Goal: Information Seeking & Learning: Learn about a topic

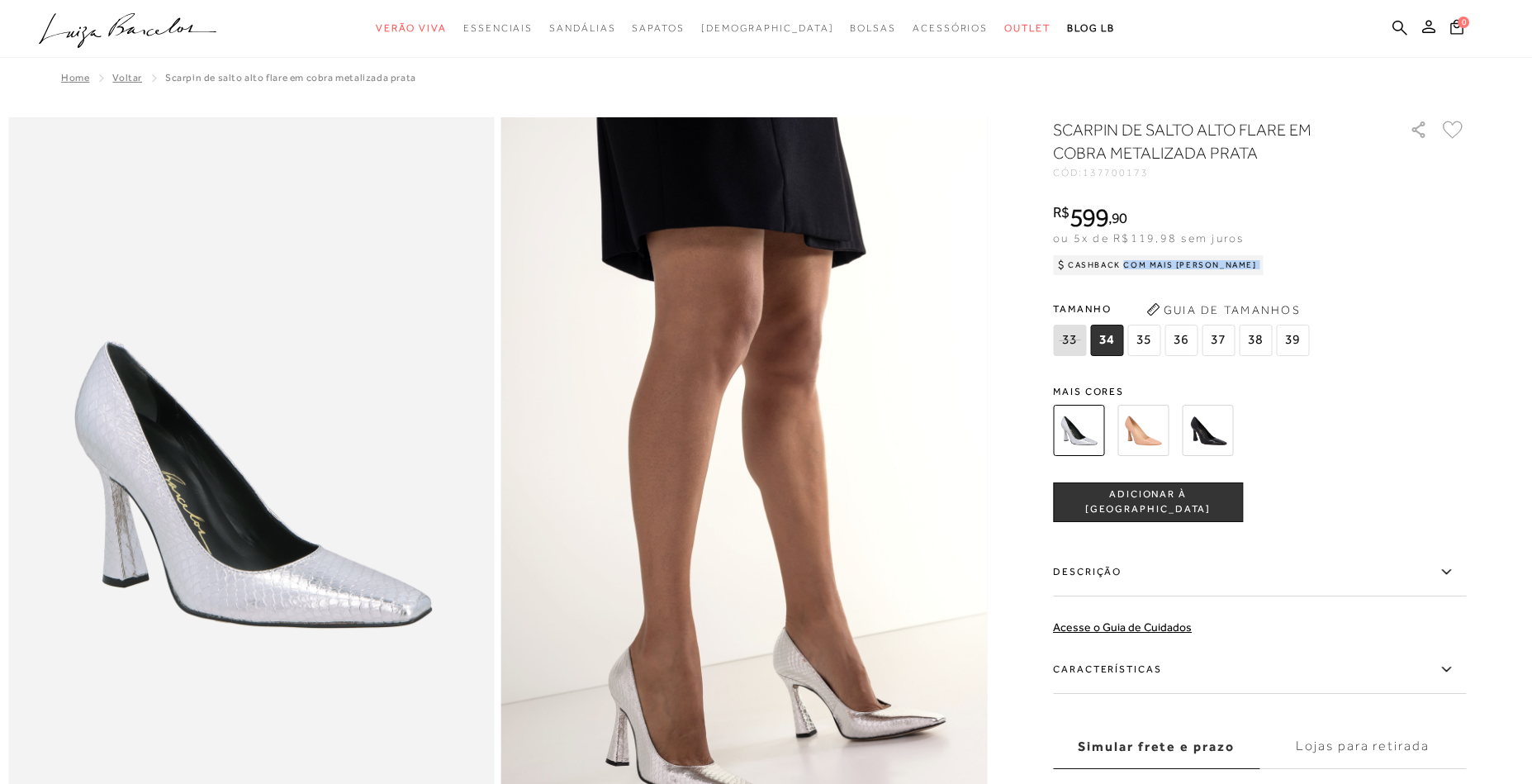
drag, startPoint x: 1404, startPoint y: 31, endPoint x: 1279, endPoint y: 56, distance: 127.5
click at [1402, 31] on icon at bounding box center [1399, 26] width 15 height 15
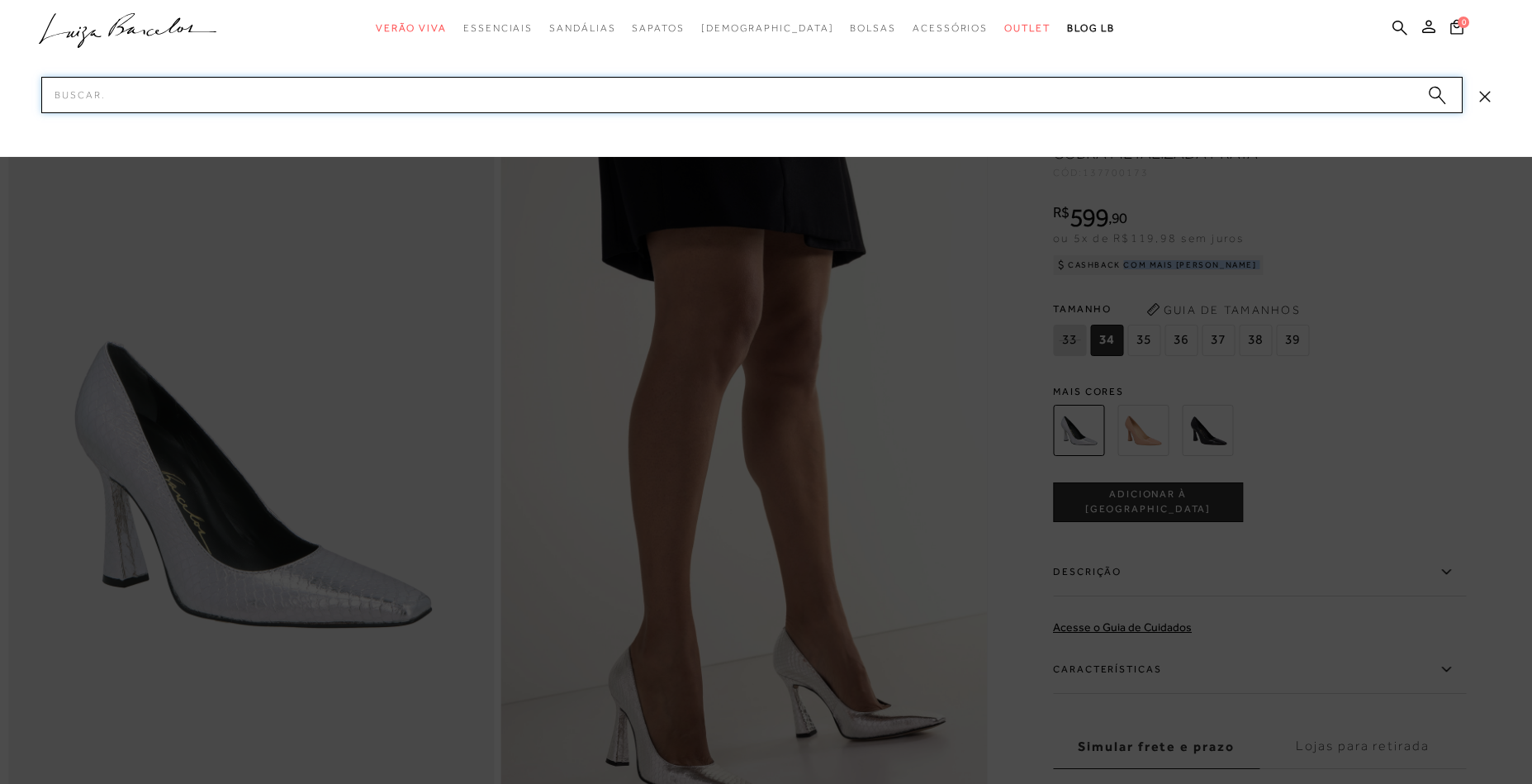
click at [1217, 83] on input "Pesquisar" at bounding box center [752, 95] width 1422 height 36
paste input "11530052_1"
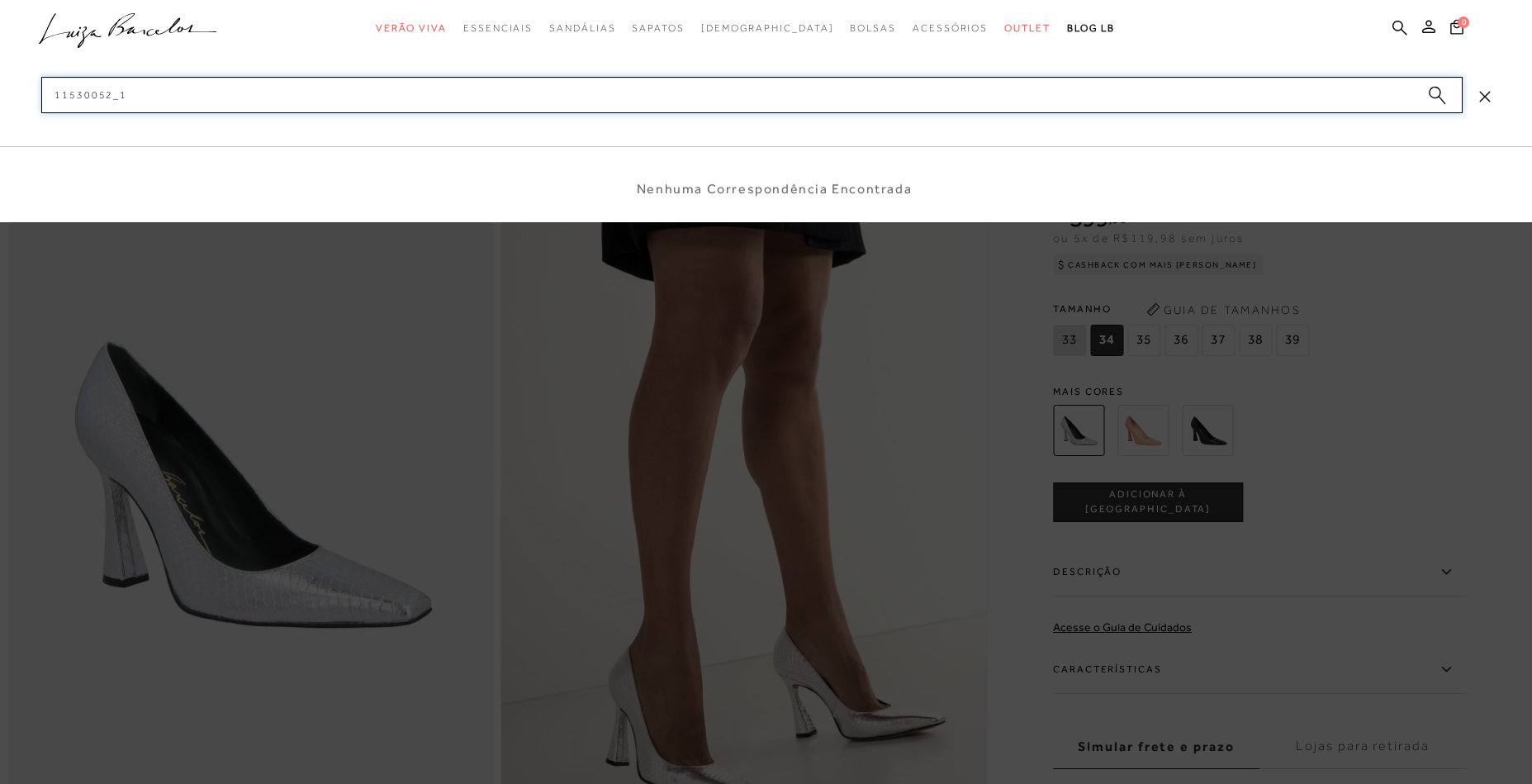
type input "115300521"
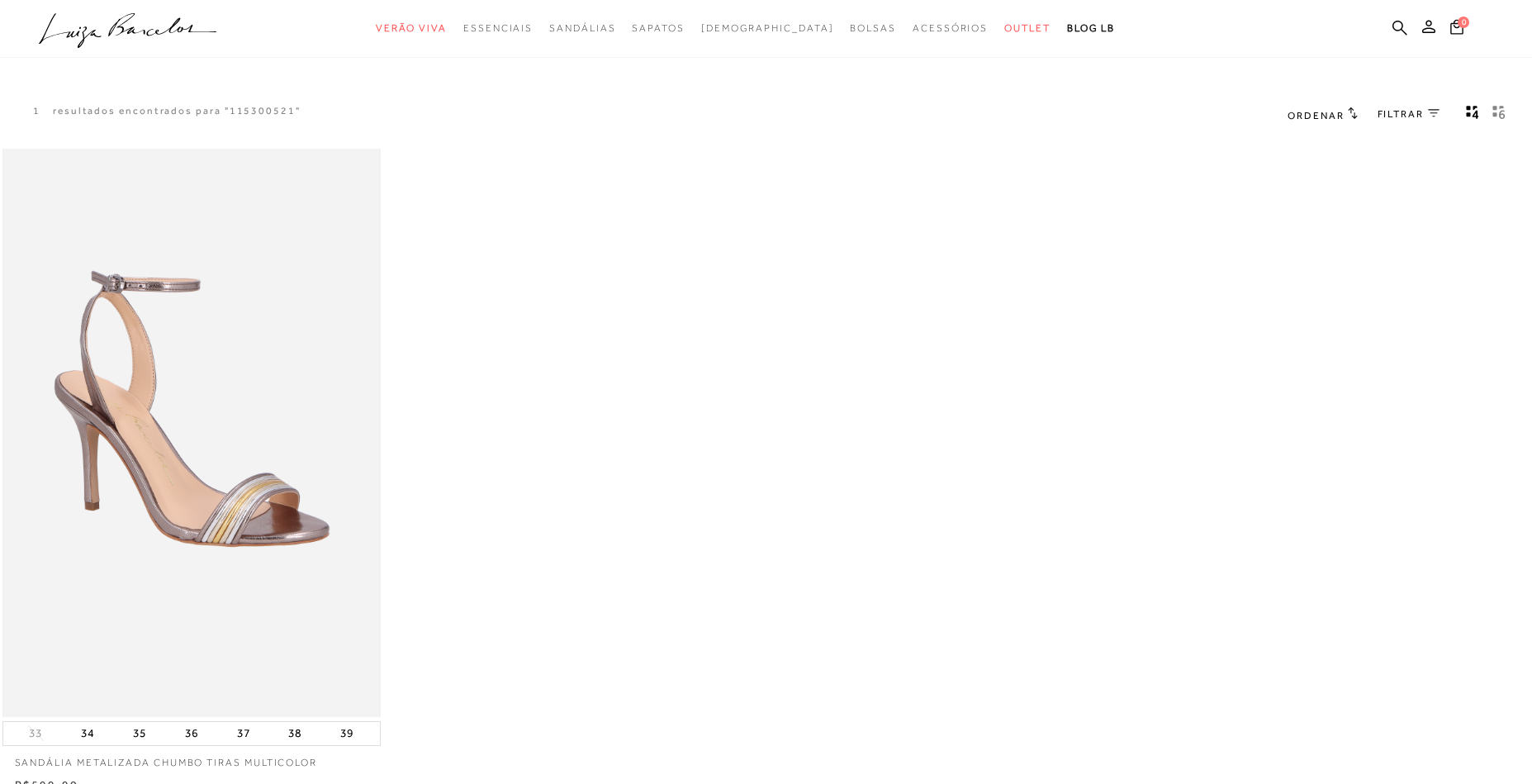
click at [215, 370] on img at bounding box center [192, 433] width 375 height 563
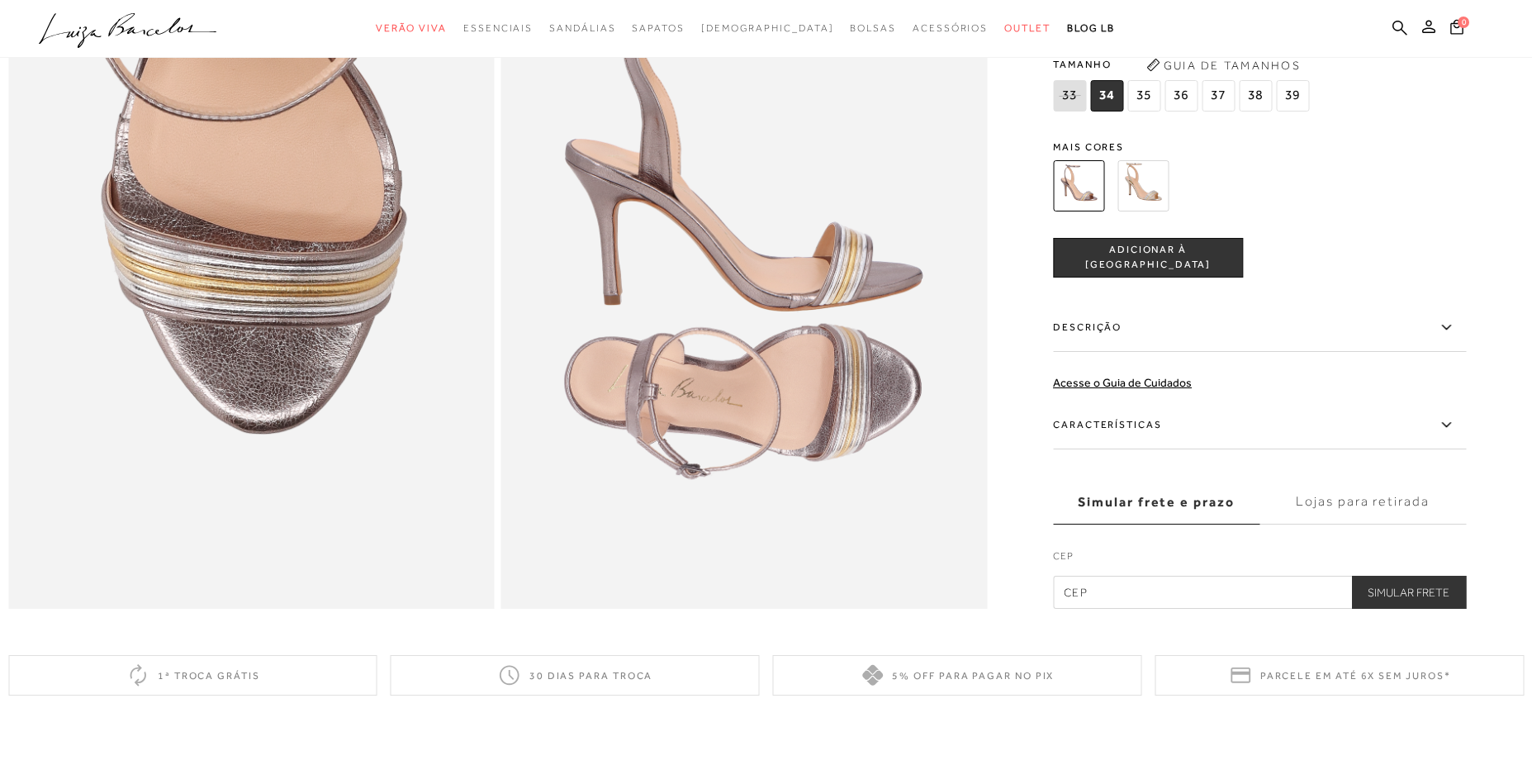
scroll to position [1468, 0]
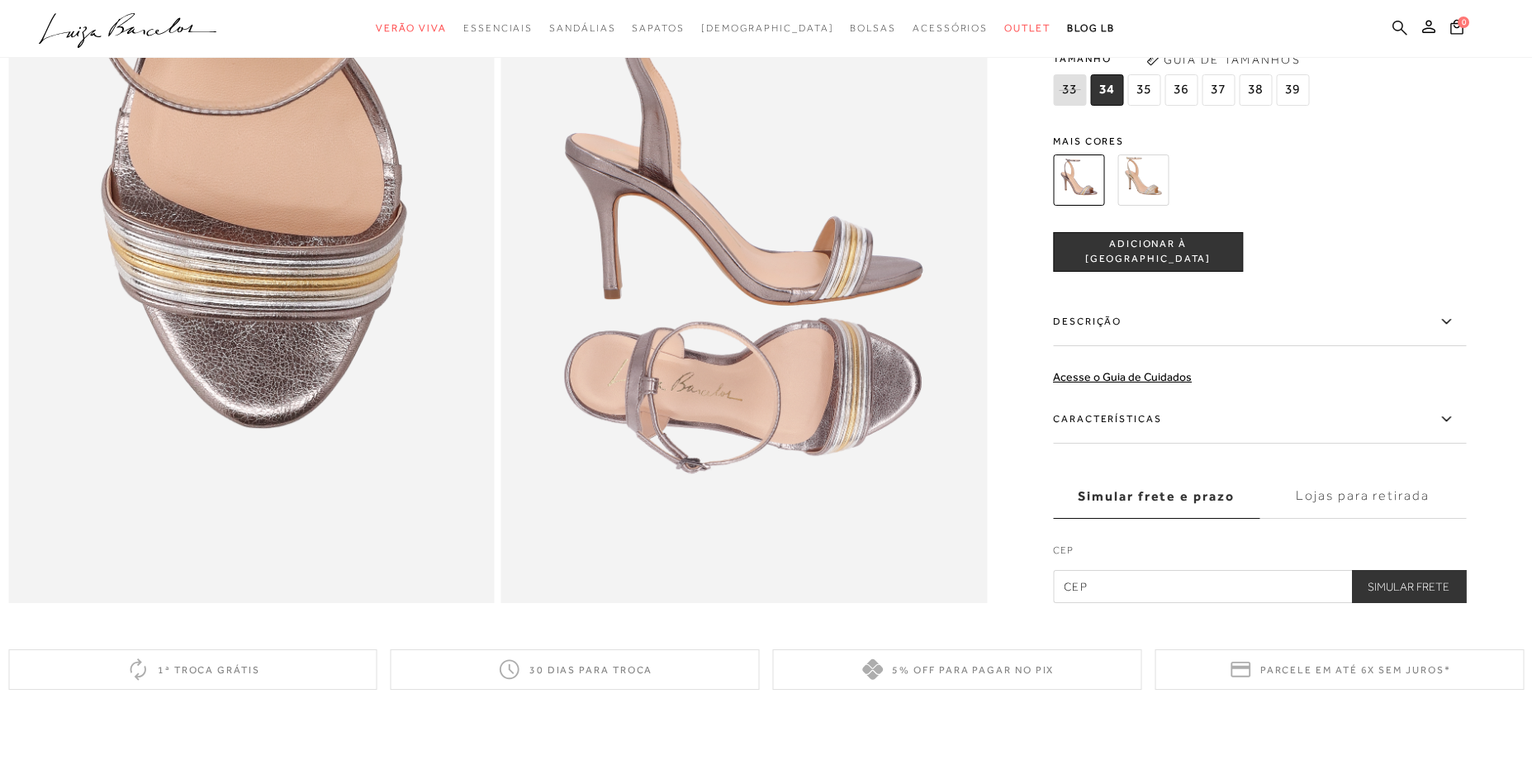
click at [1398, 28] on icon at bounding box center [1399, 27] width 15 height 16
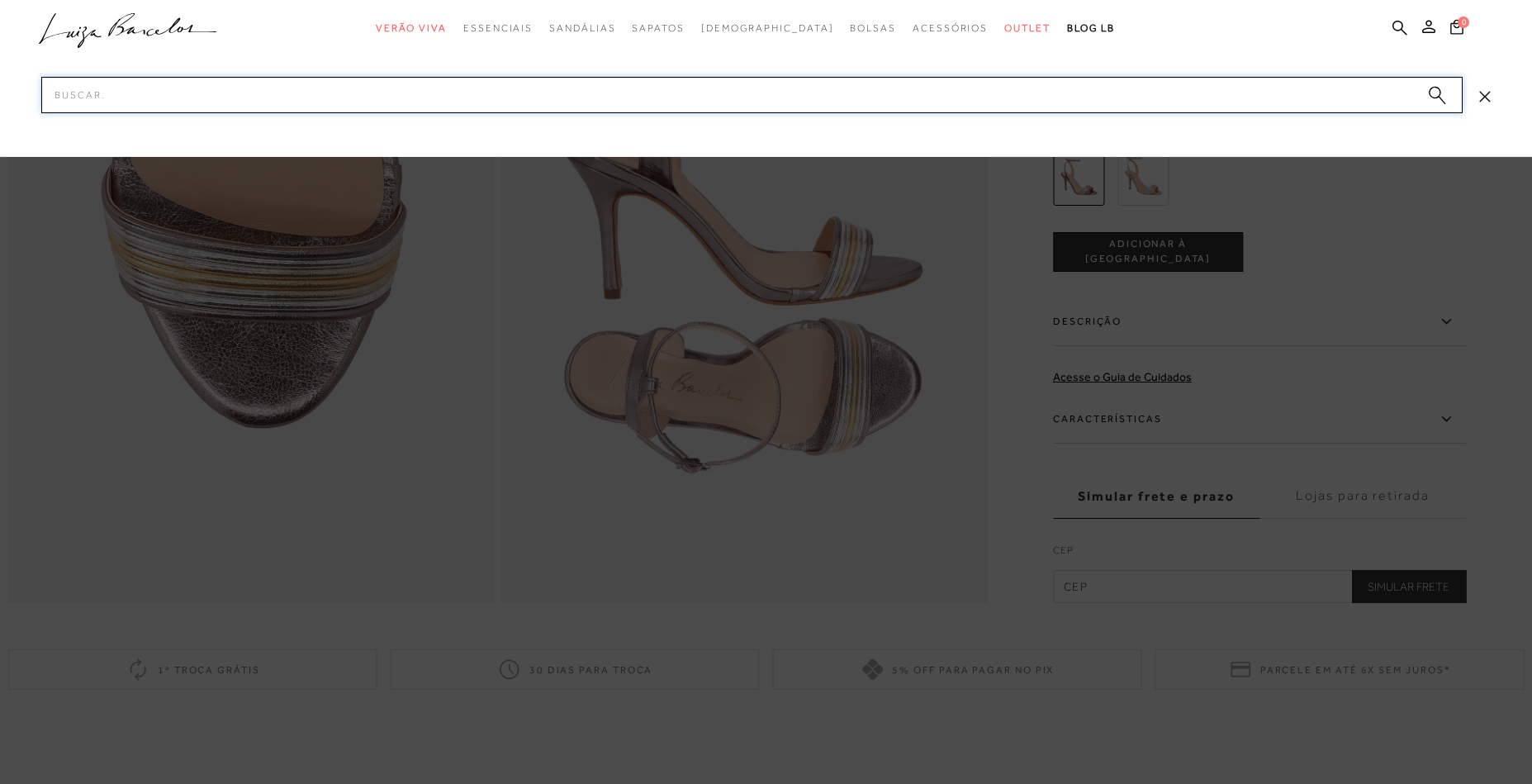
click at [1180, 95] on input "Pesquisar" at bounding box center [752, 95] width 1422 height 36
paste input "12350224_2"
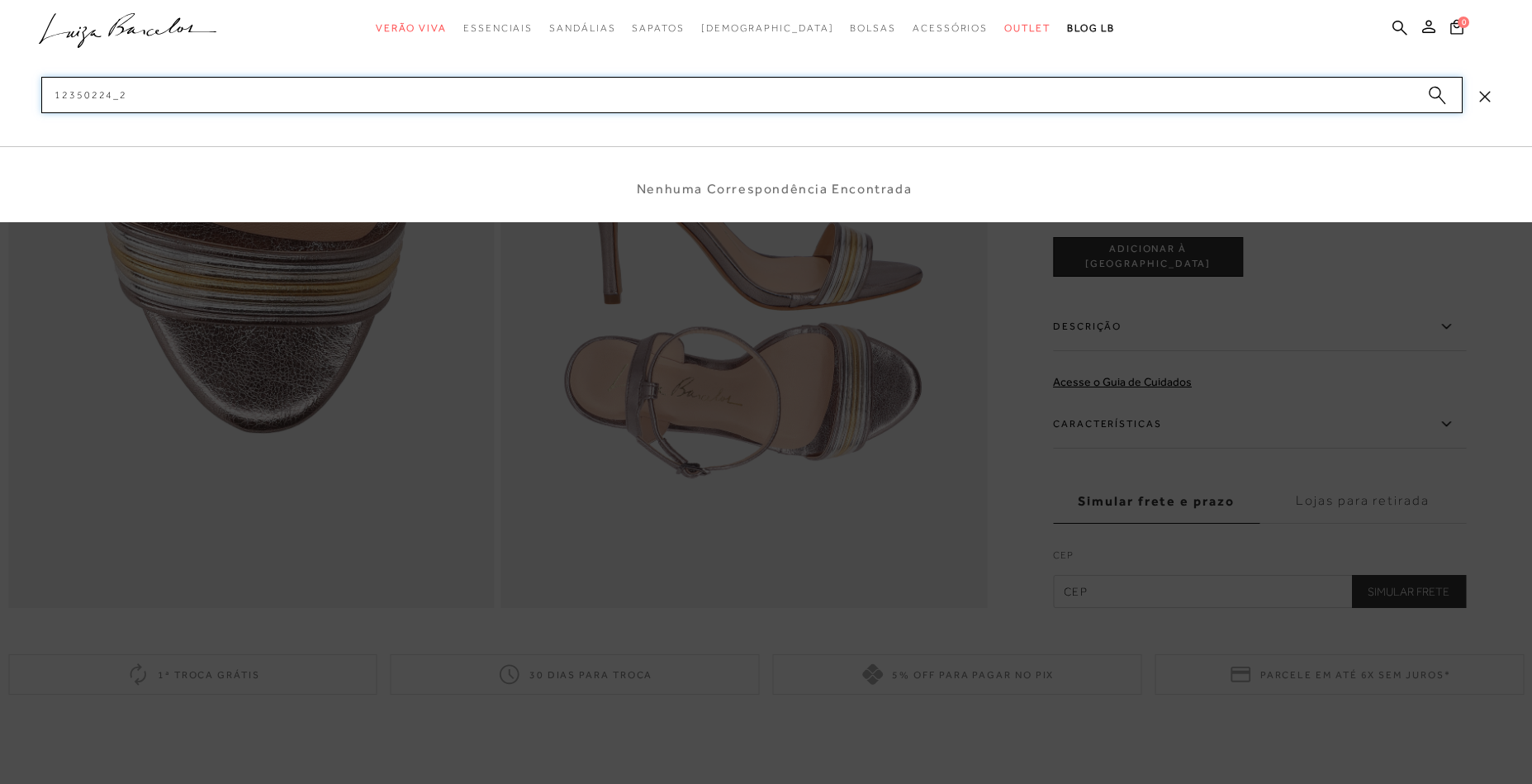
type input "123502242"
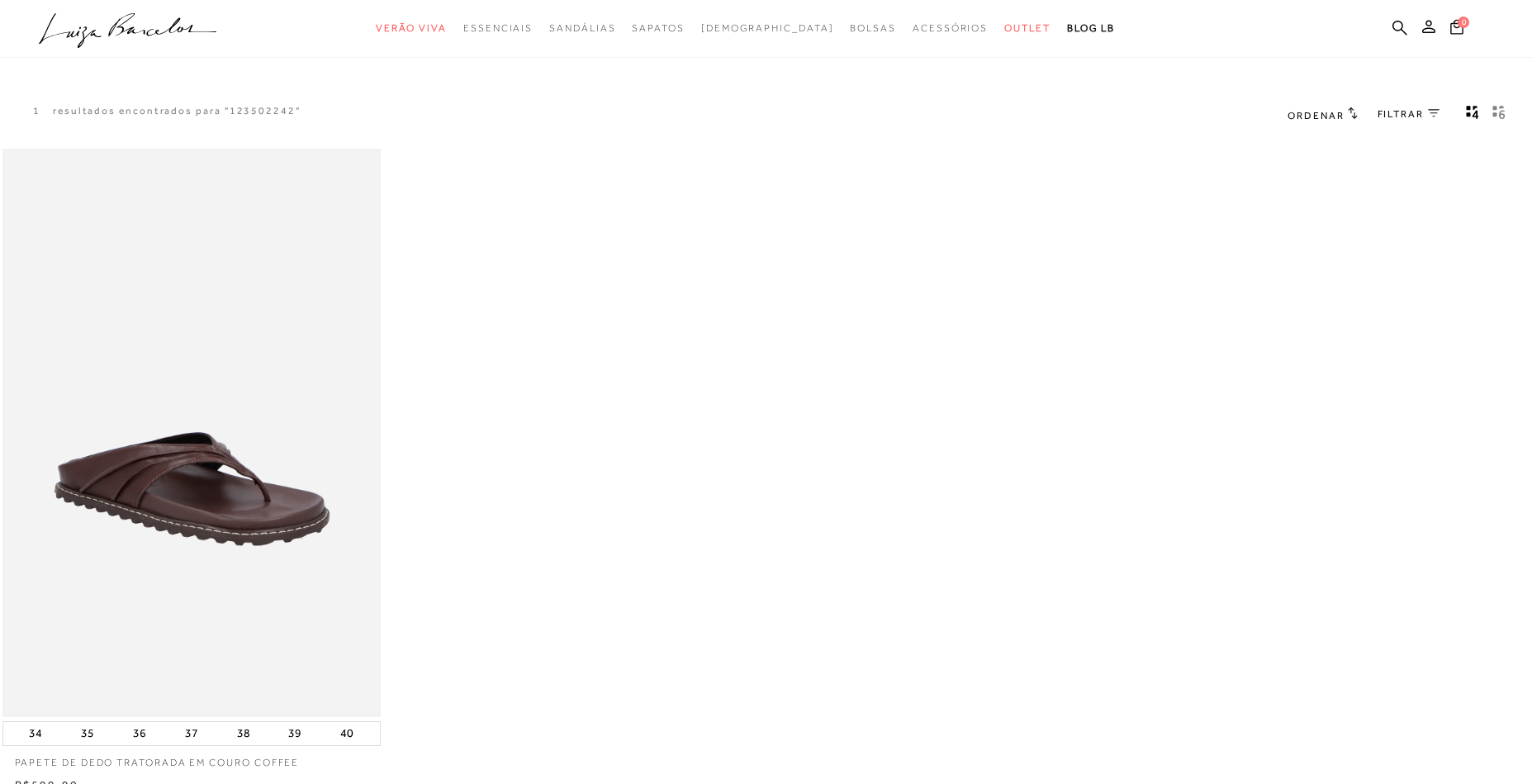
click at [305, 440] on img at bounding box center [192, 433] width 375 height 563
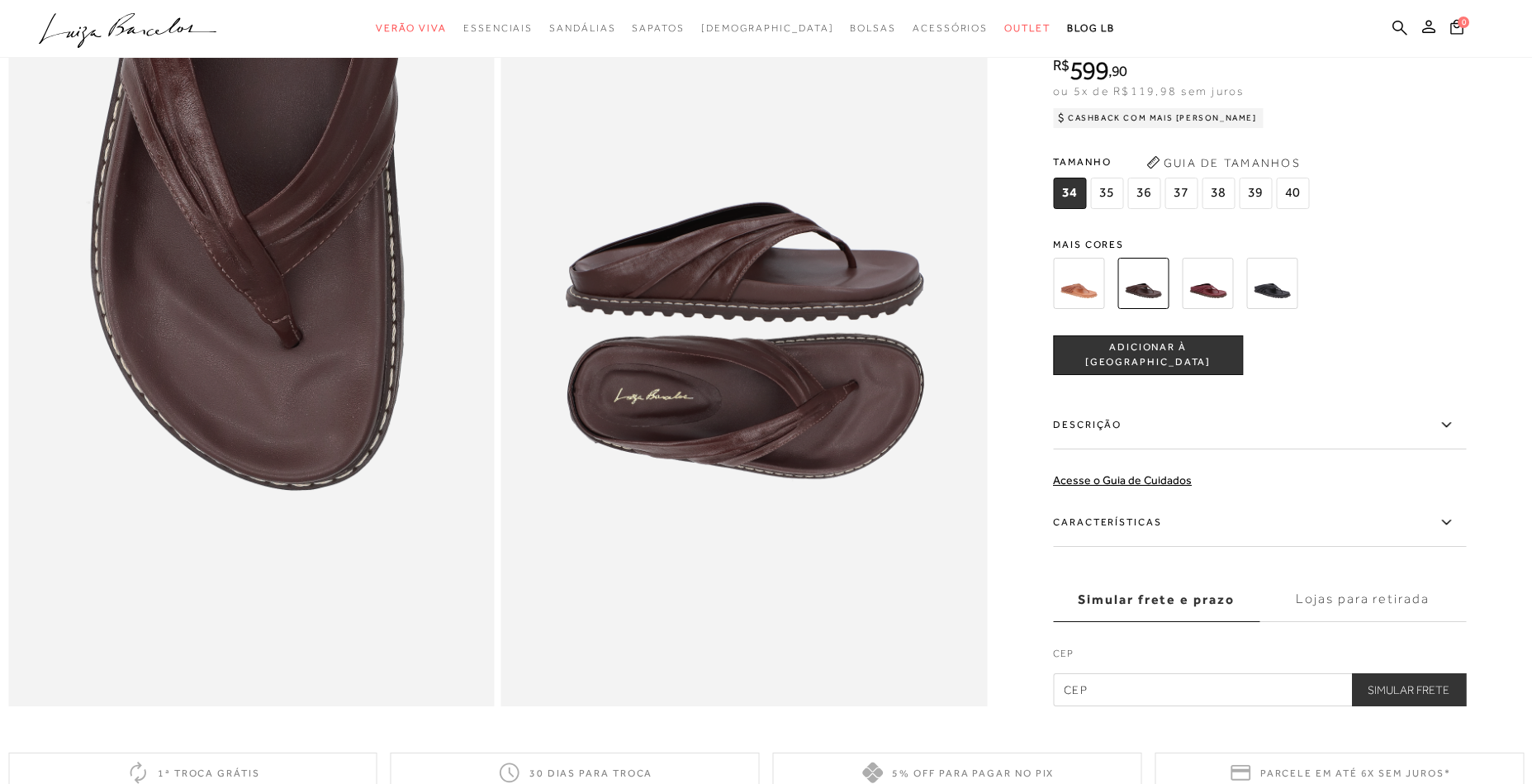
scroll to position [1378, 0]
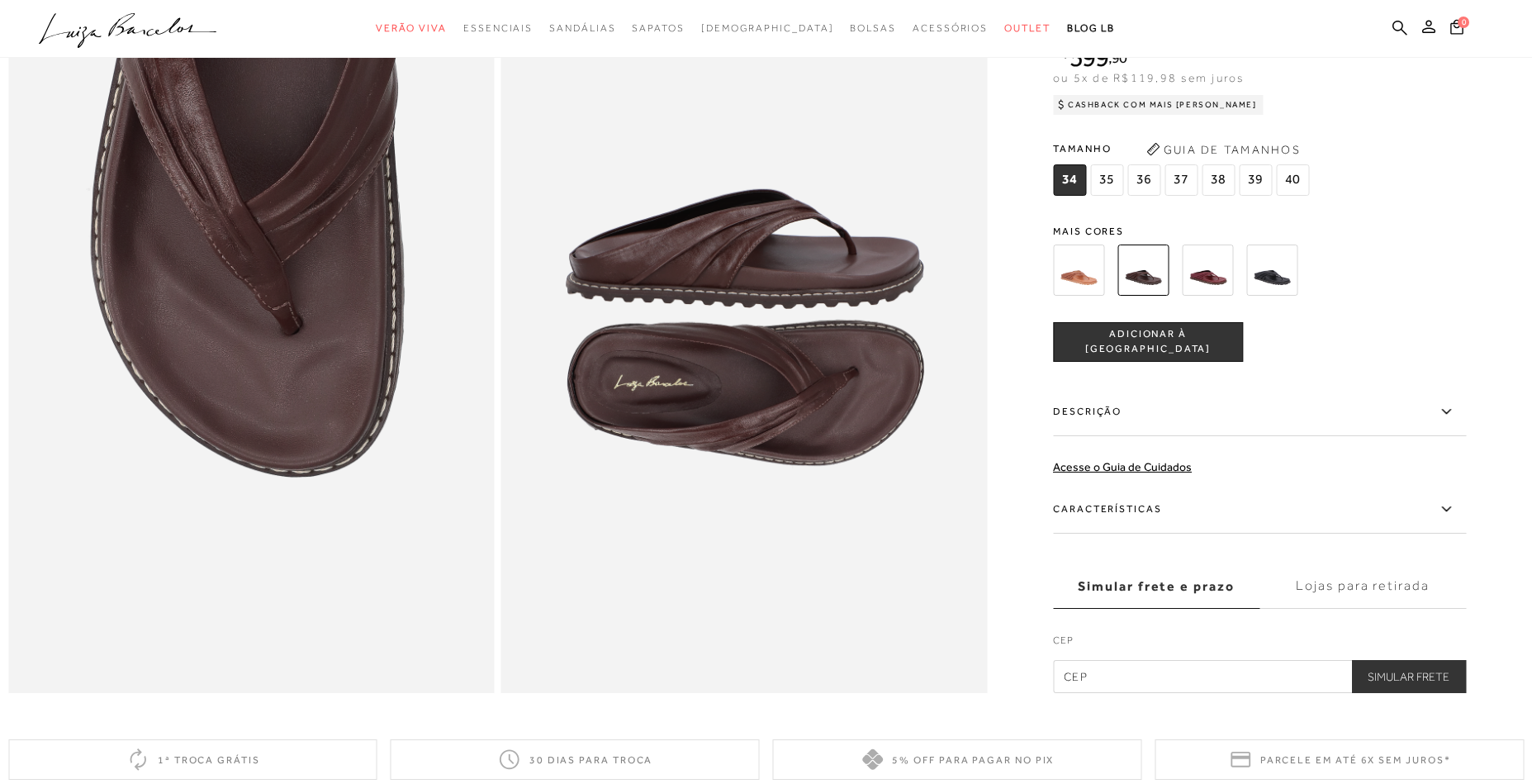
drag, startPoint x: 1403, startPoint y: 27, endPoint x: 1160, endPoint y: 115, distance: 258.4
click at [1402, 27] on icon at bounding box center [1399, 27] width 15 height 16
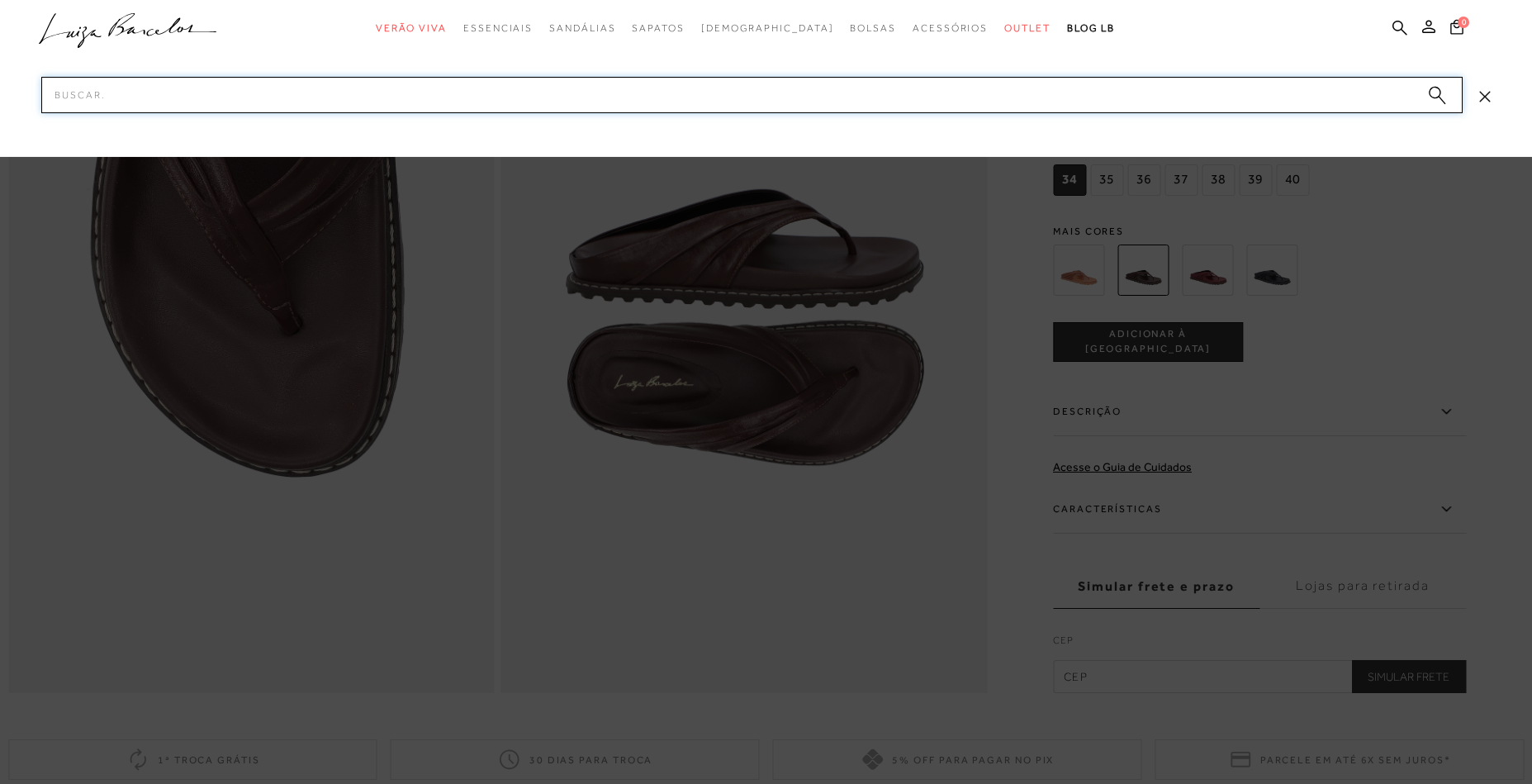
click at [1146, 93] on input "Pesquisar" at bounding box center [752, 95] width 1422 height 36
paste input "12680037_2"
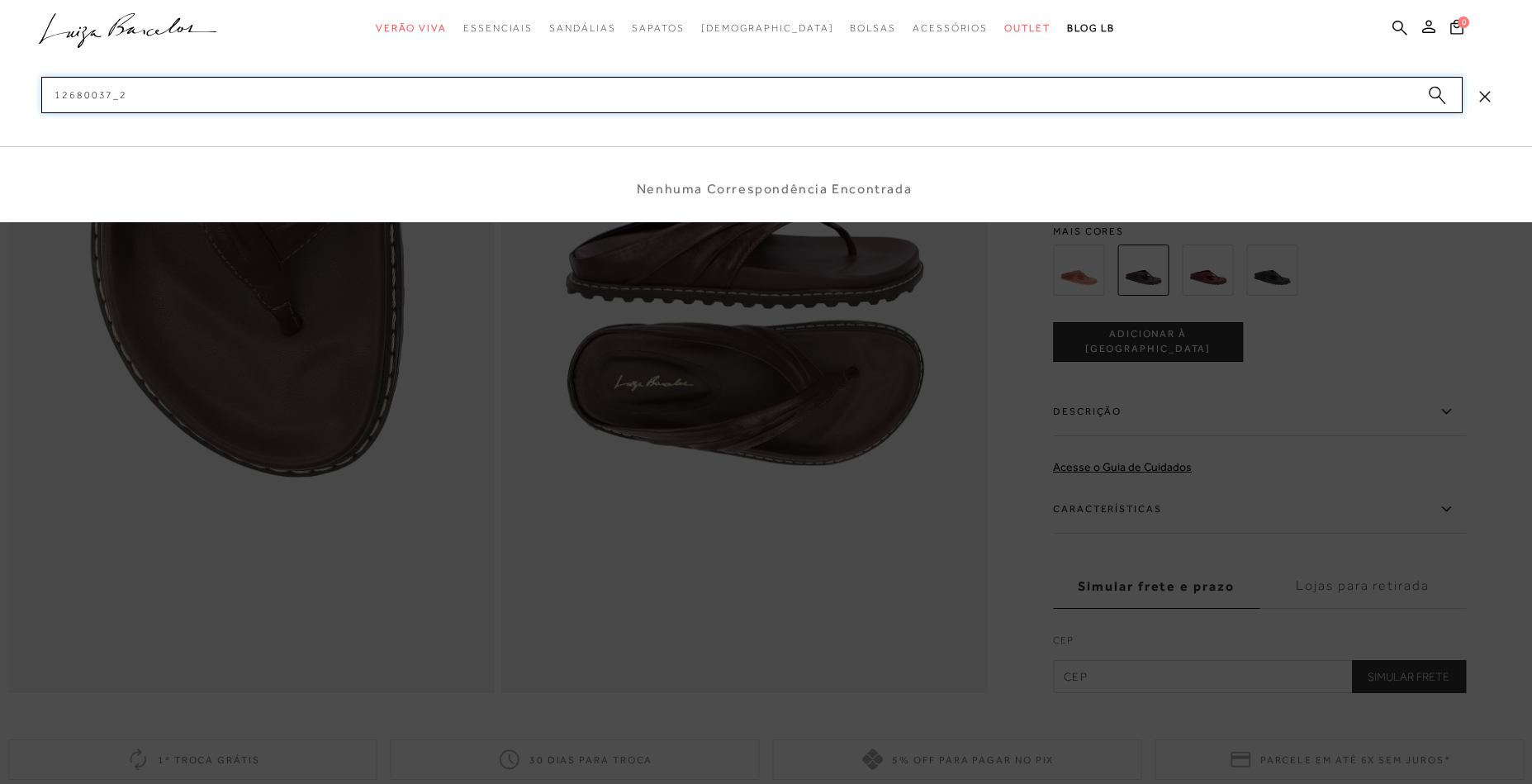
type input "126800372"
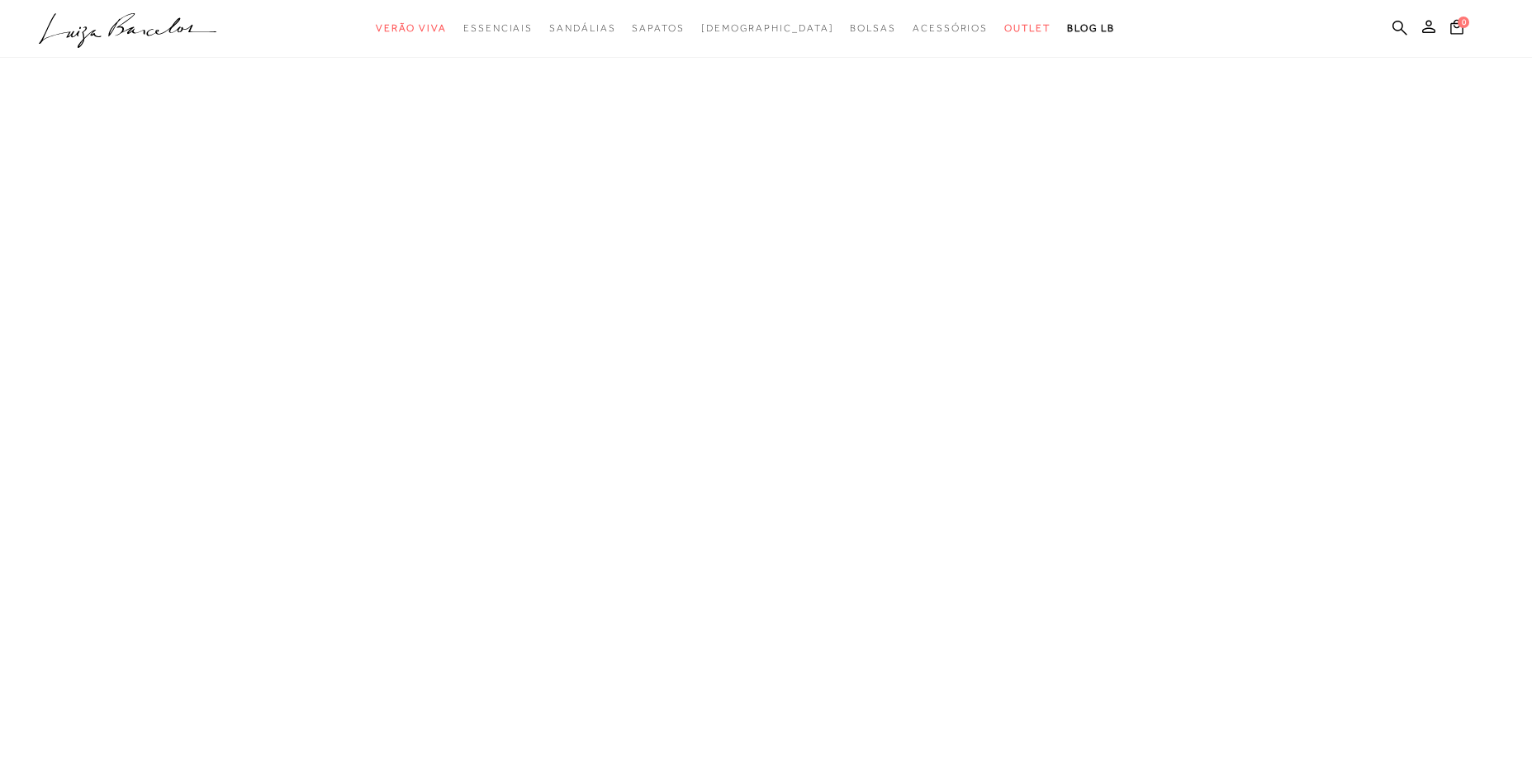
scroll to position [3, 0]
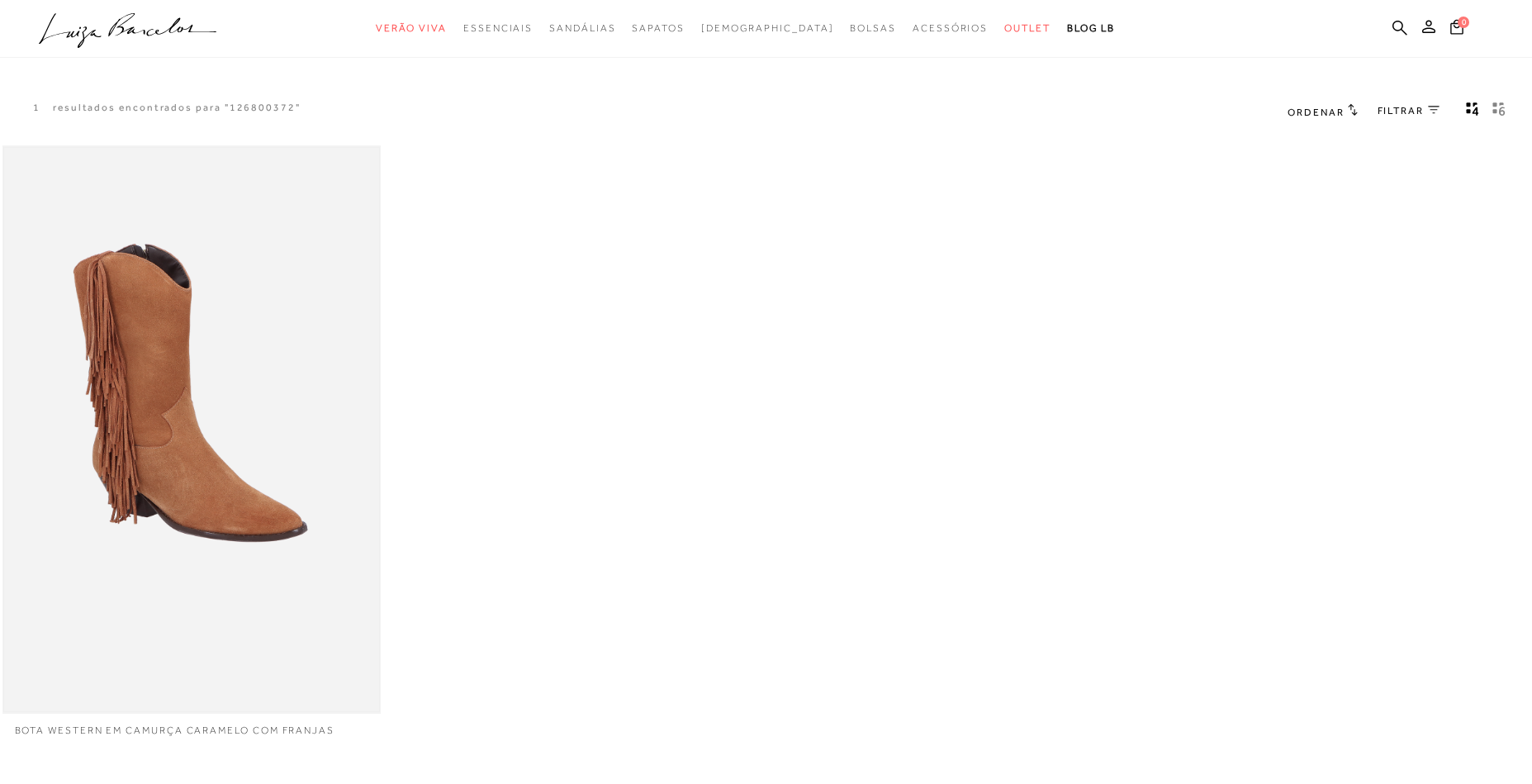
click at [237, 363] on img at bounding box center [192, 429] width 375 height 563
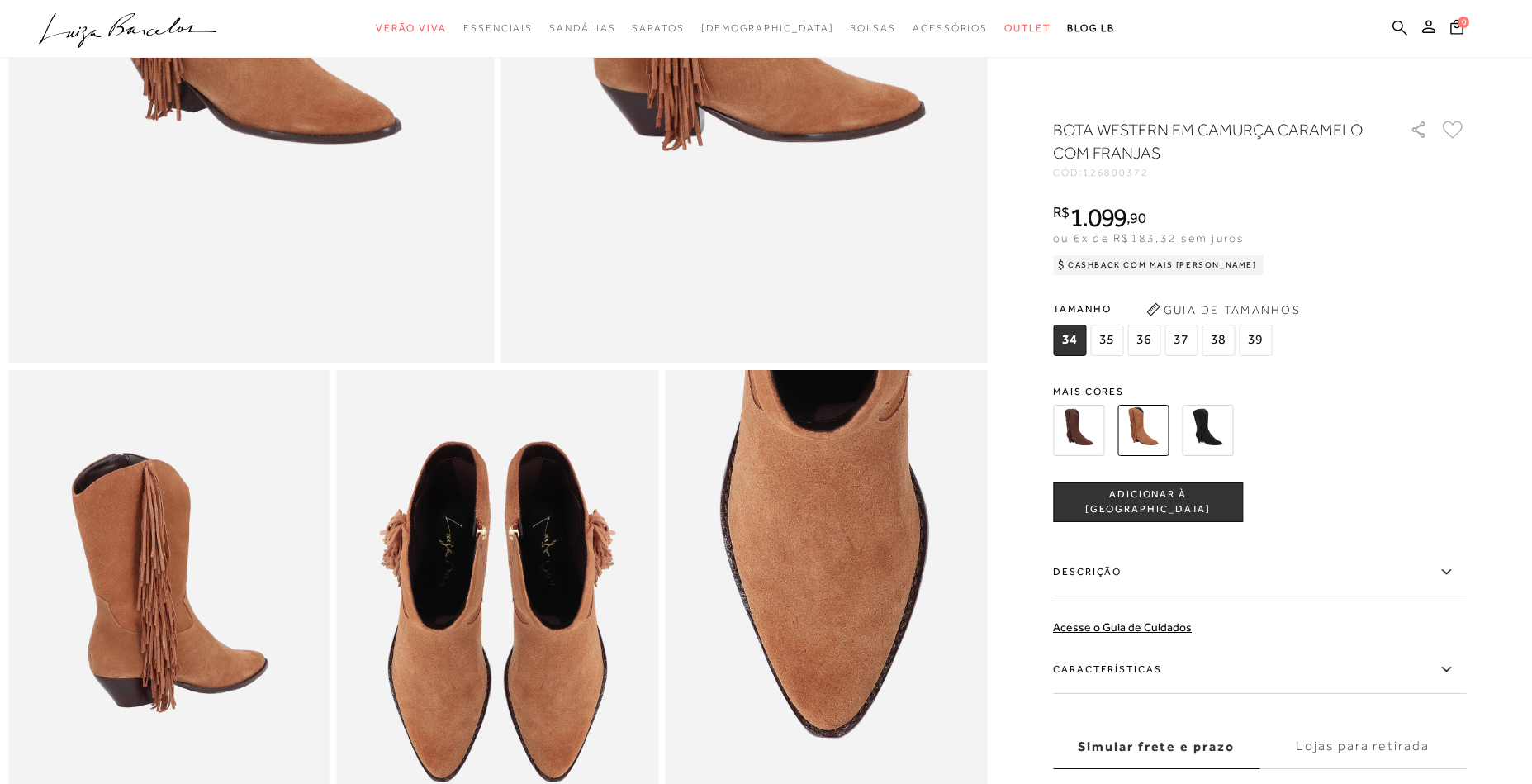
scroll to position [531, 0]
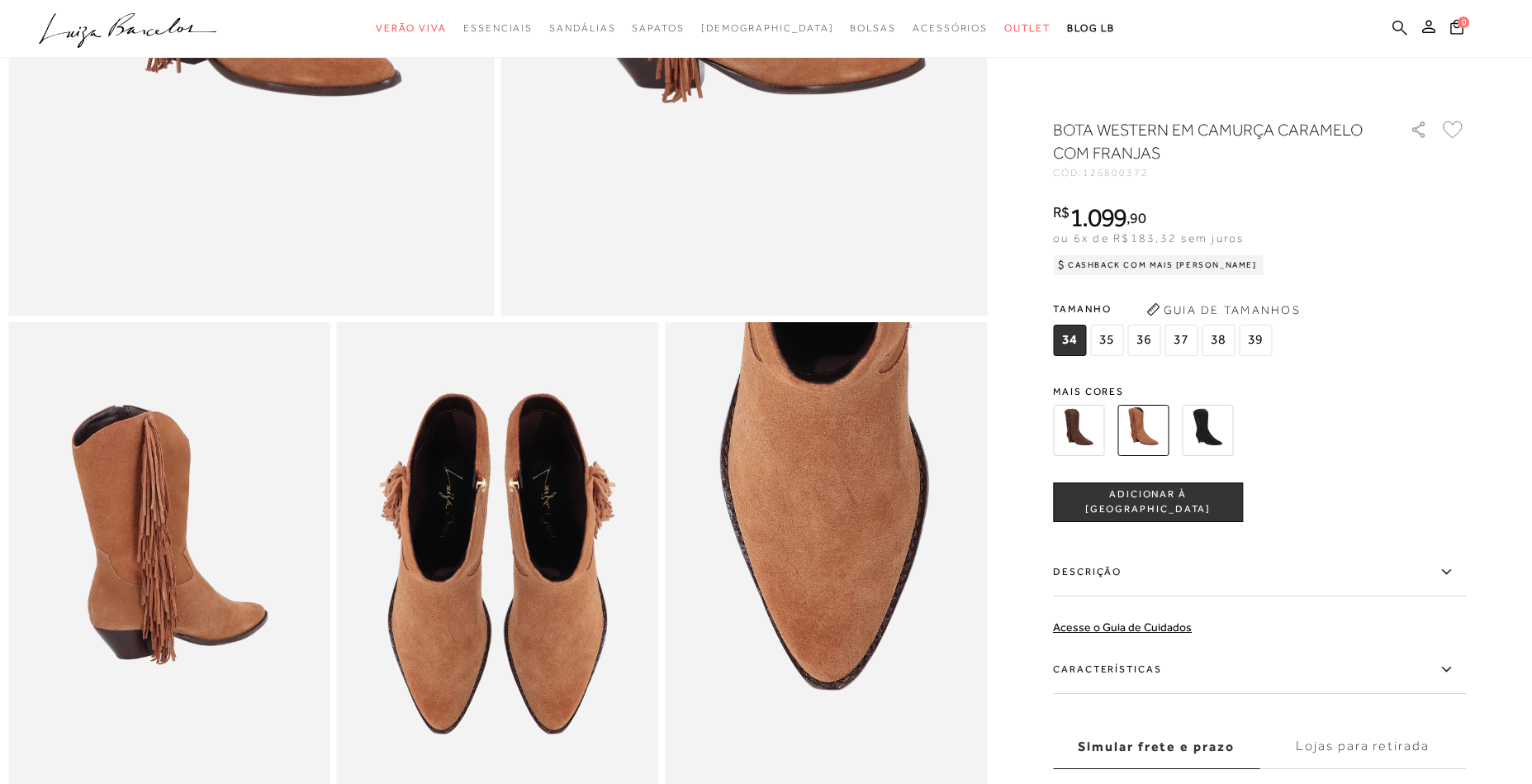
click at [1403, 27] on icon at bounding box center [1399, 27] width 15 height 16
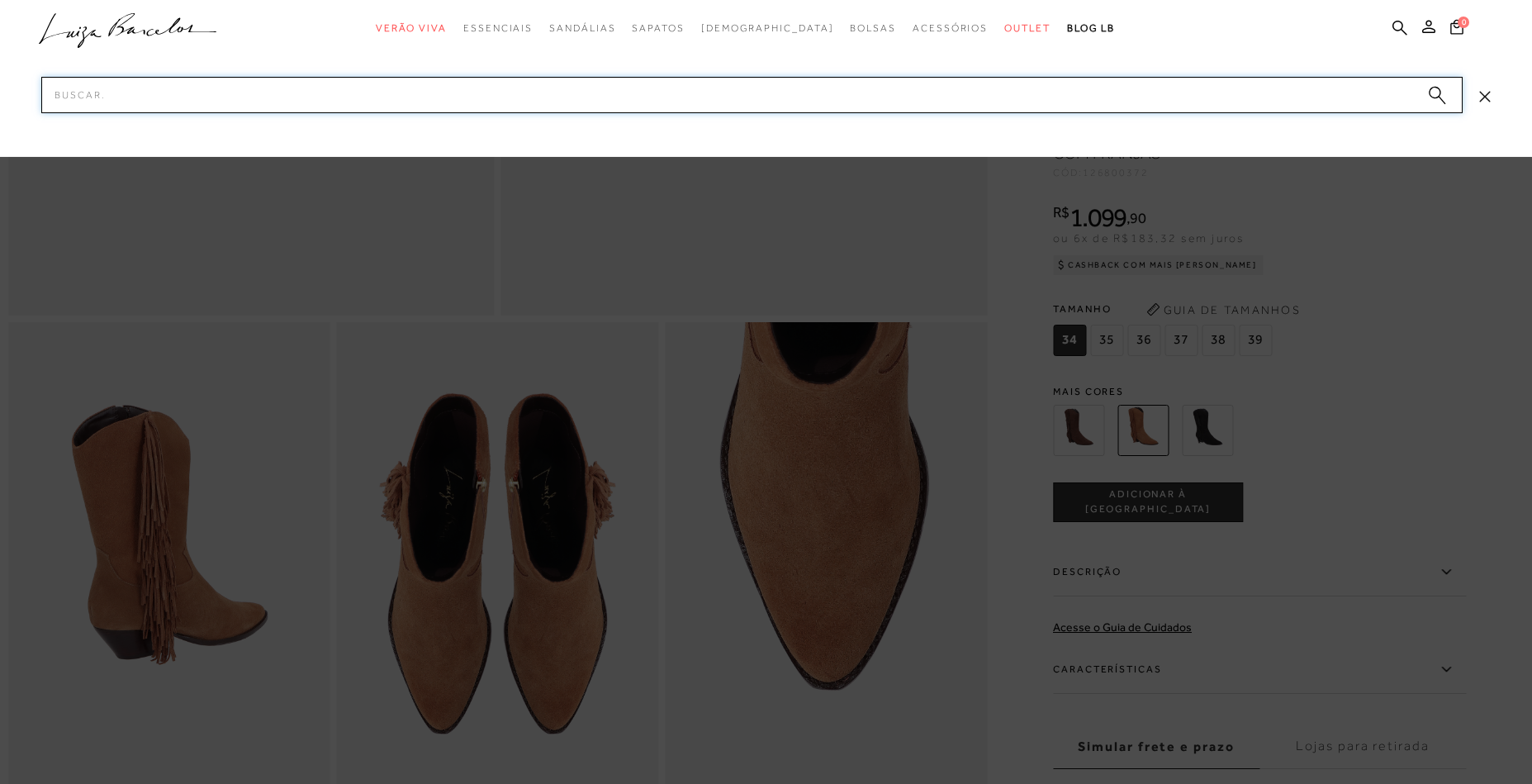
click at [1217, 93] on input "Pesquisar" at bounding box center [752, 95] width 1422 height 36
paste input "13010095_2"
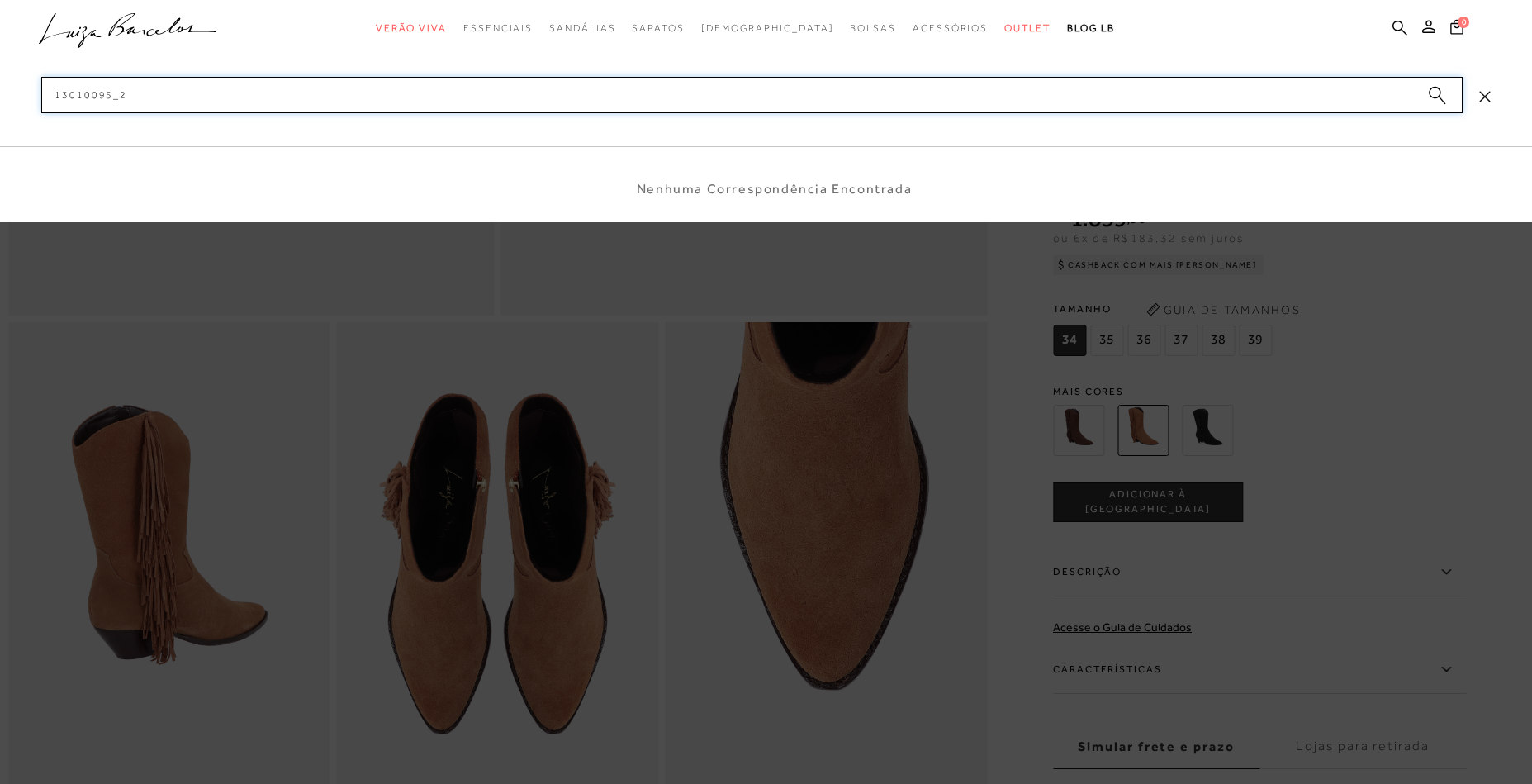
type input "130100952"
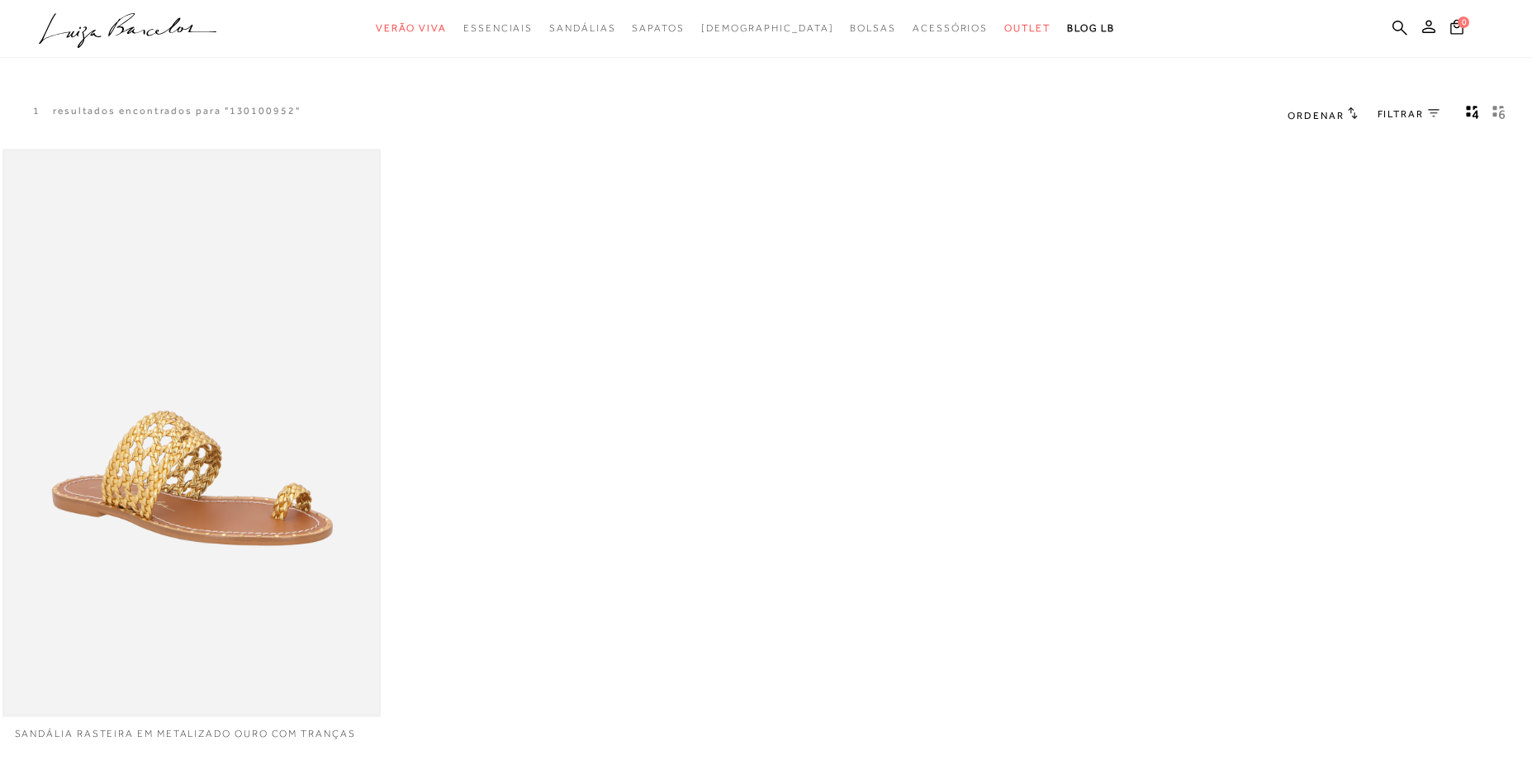
click at [208, 420] on img at bounding box center [192, 433] width 375 height 563
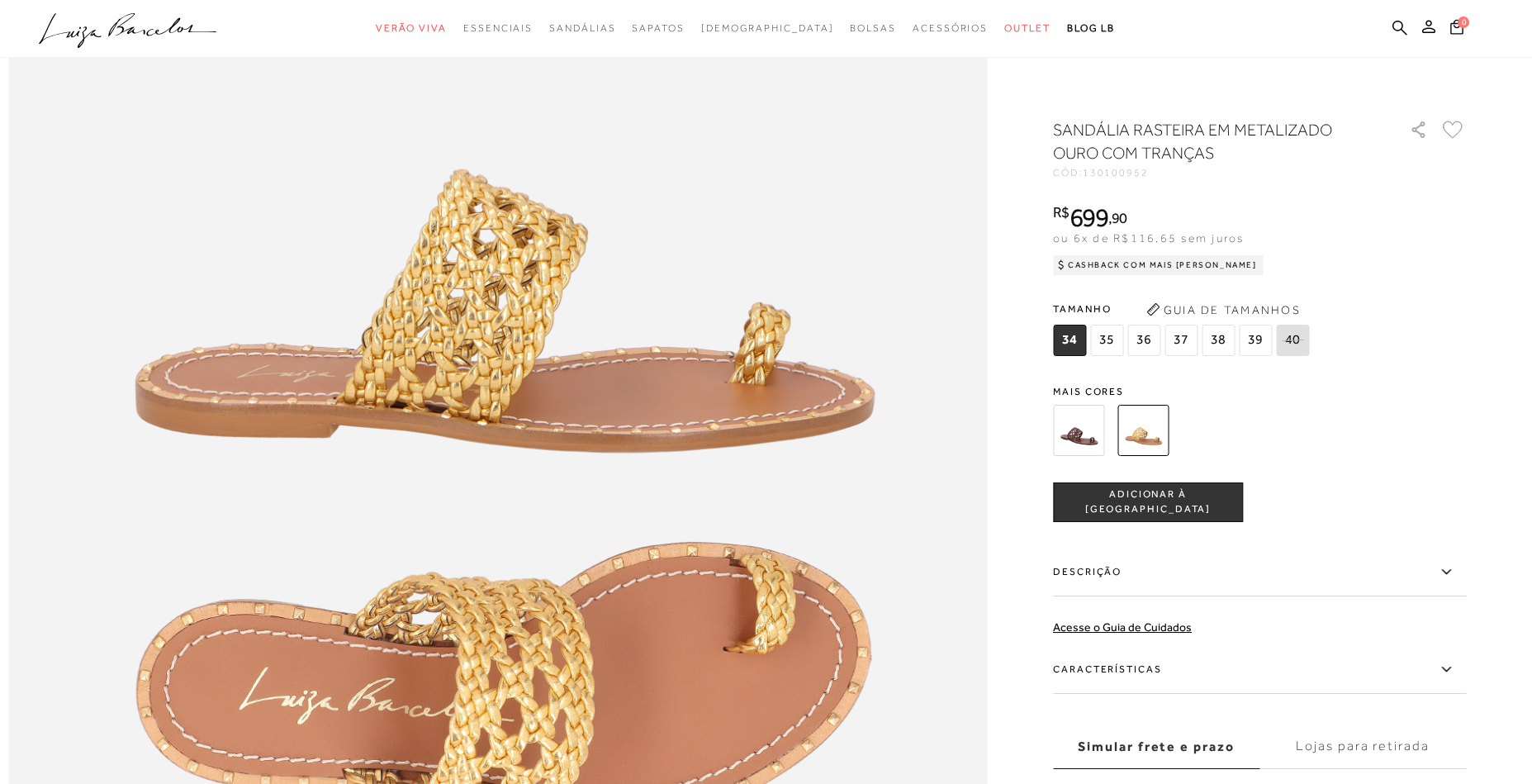
scroll to position [1675, 0]
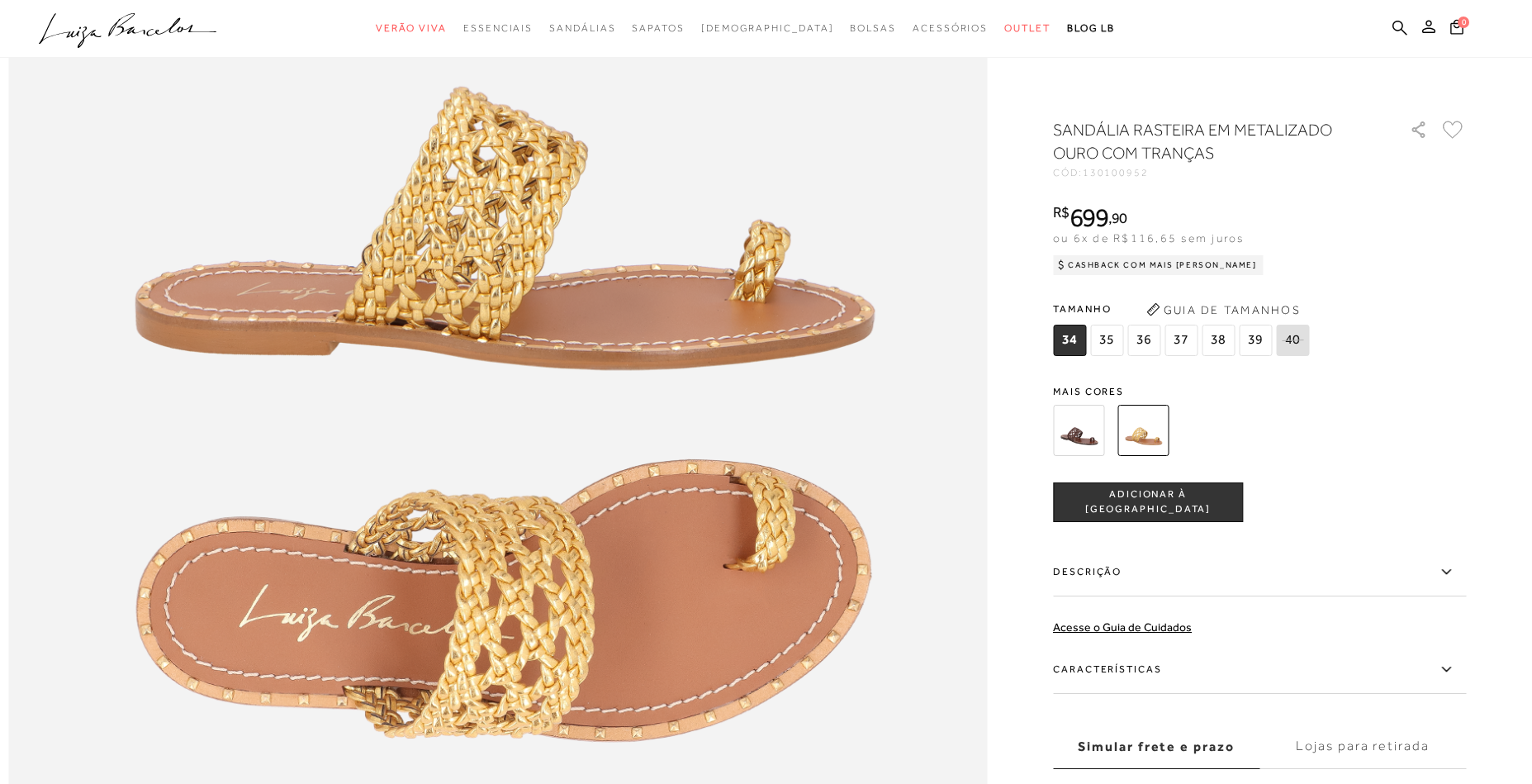
drag, startPoint x: 1405, startPoint y: 29, endPoint x: 1158, endPoint y: 69, distance: 250.2
click at [1404, 29] on icon at bounding box center [1399, 27] width 15 height 16
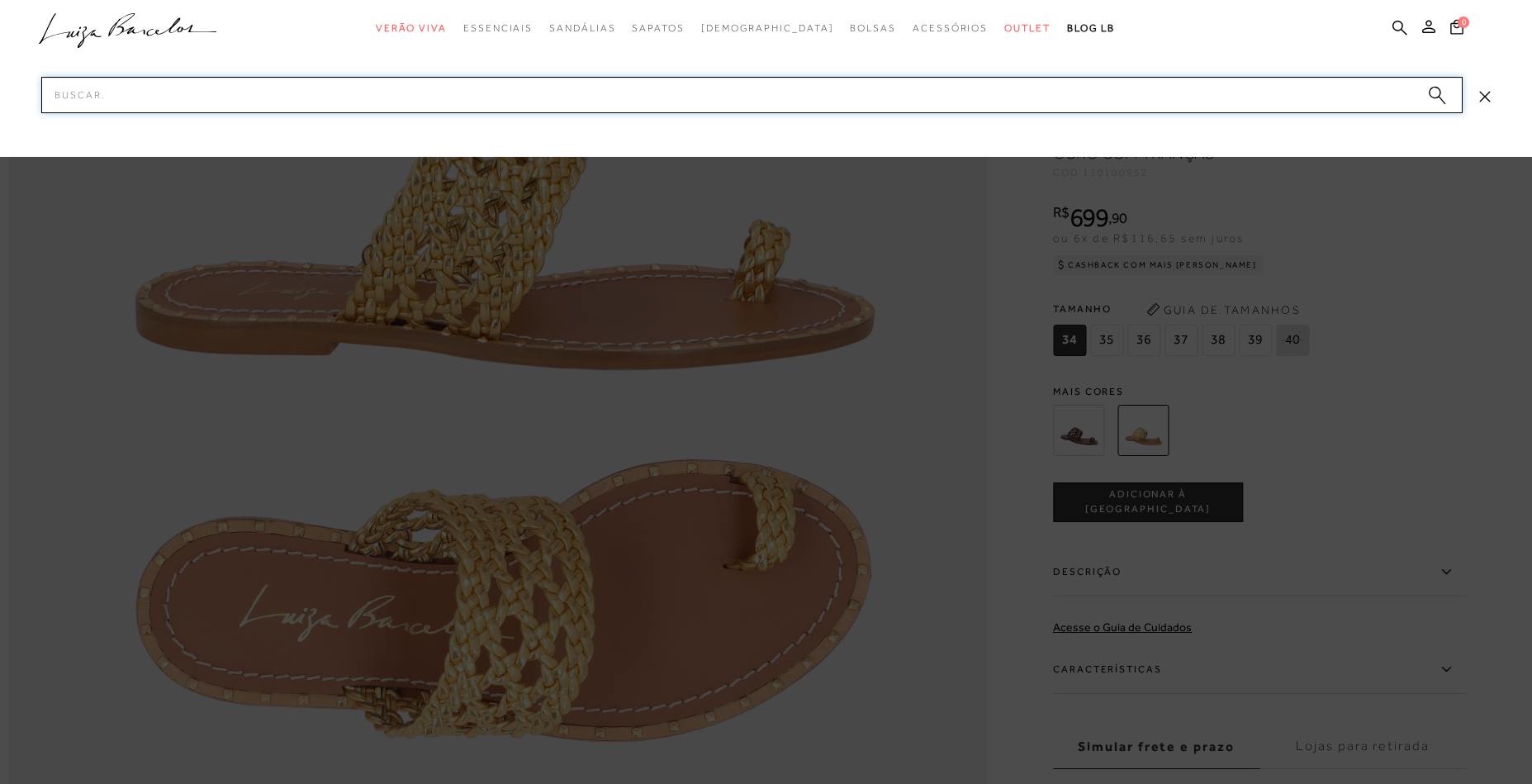
click at [1119, 94] on input "Pesquisar" at bounding box center [752, 95] width 1422 height 36
paste input "13680031_1"
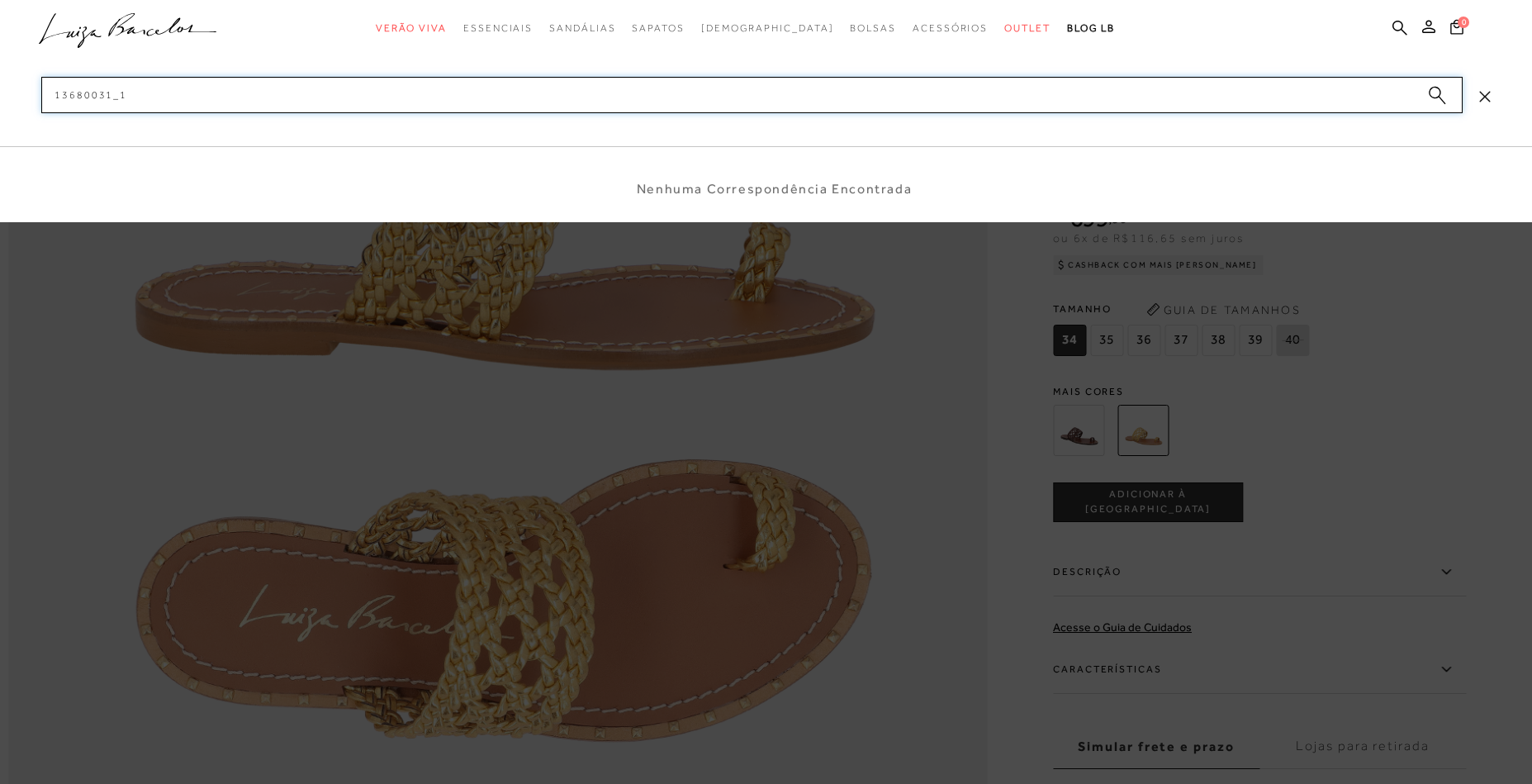
type input "136800311"
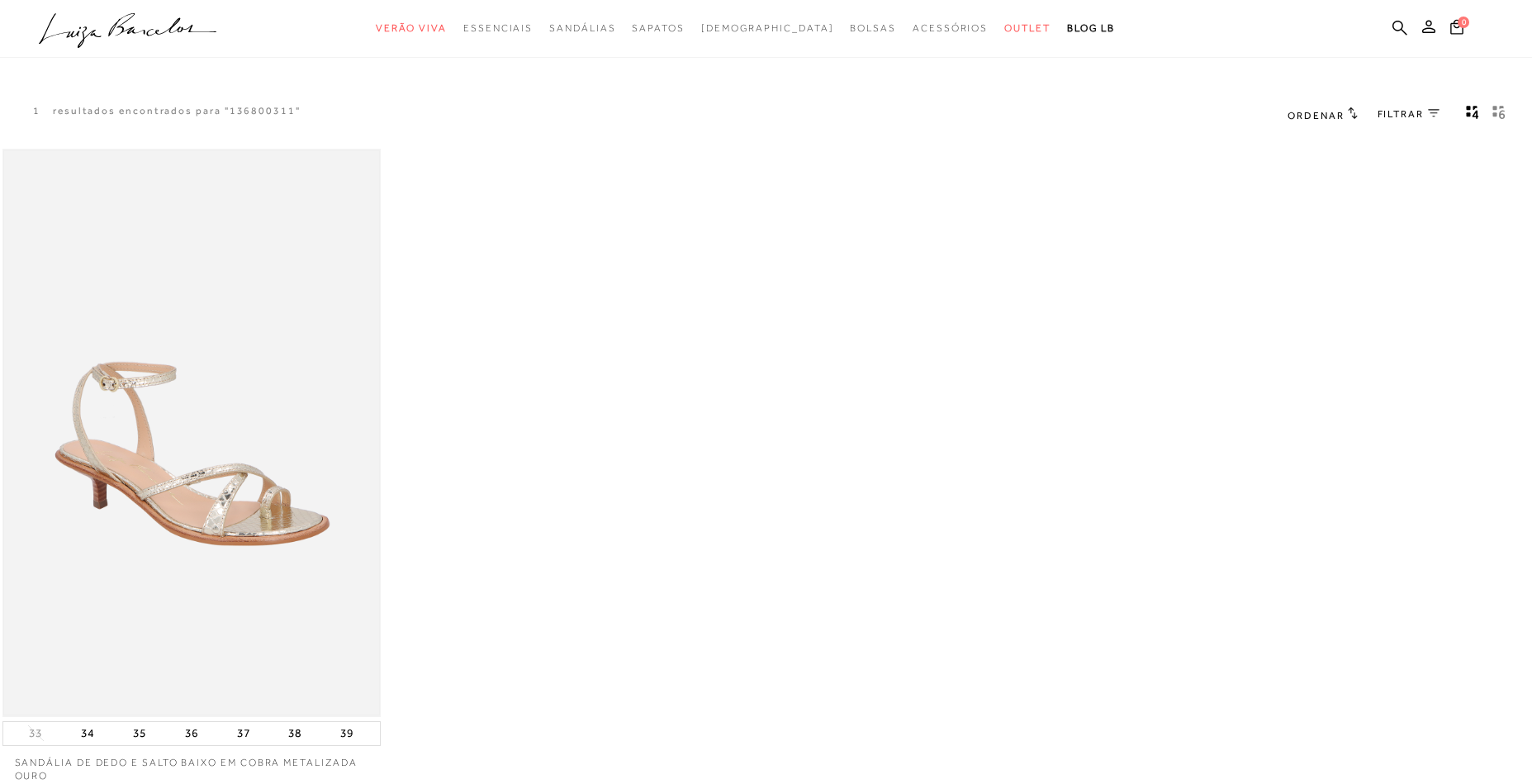
click at [127, 506] on img at bounding box center [192, 433] width 375 height 563
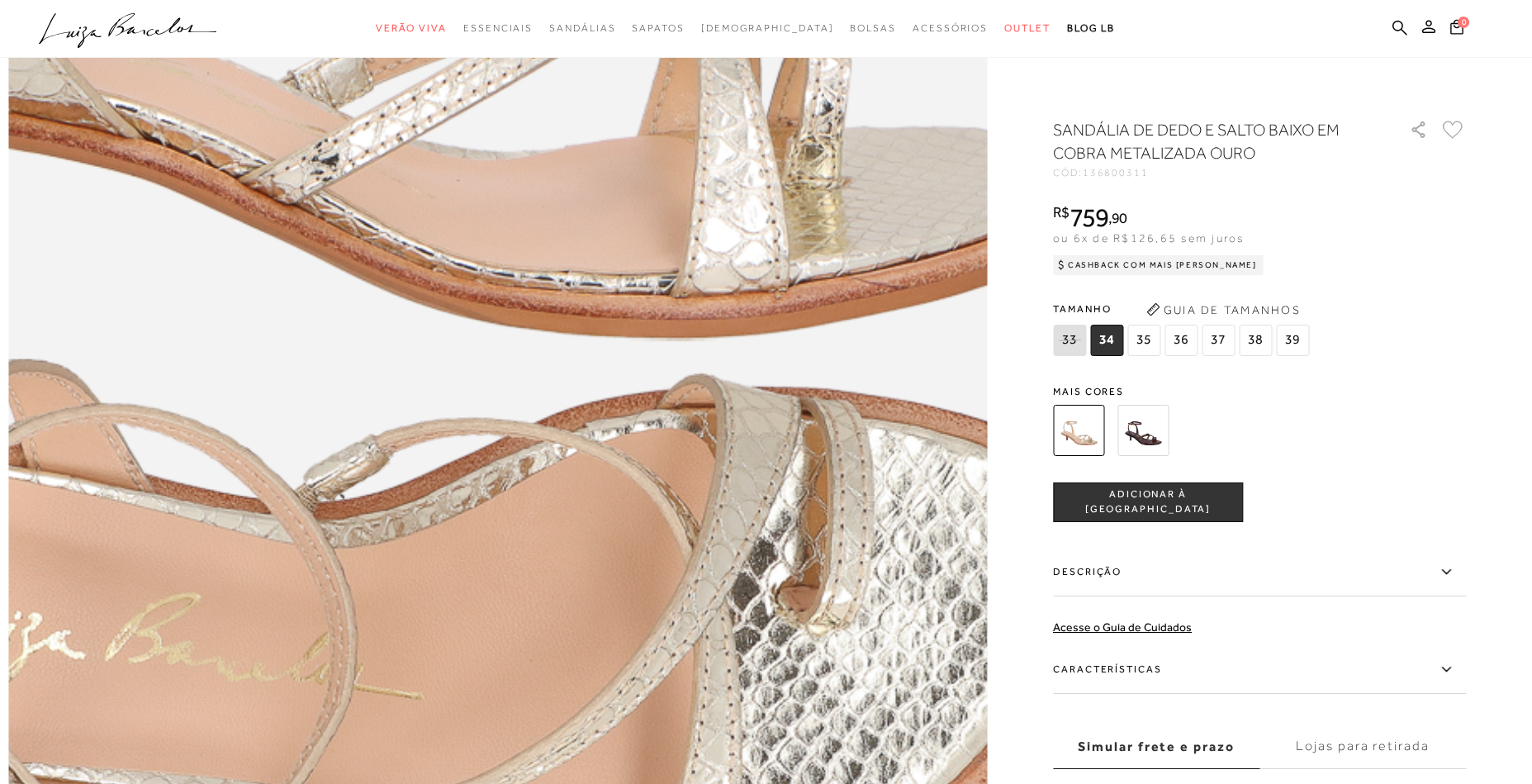
scroll to position [2124, 0]
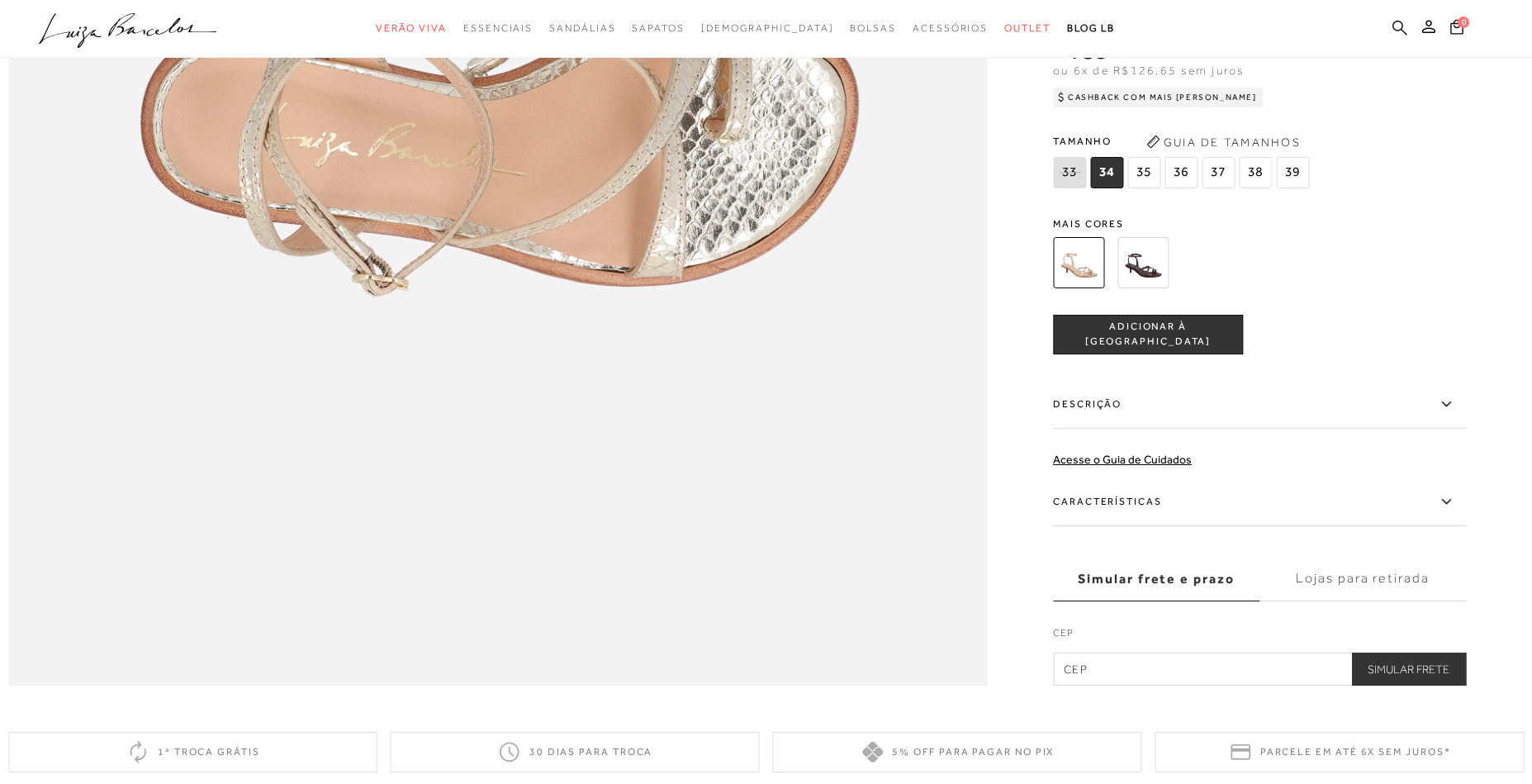
click at [1402, 27] on icon at bounding box center [1399, 27] width 15 height 16
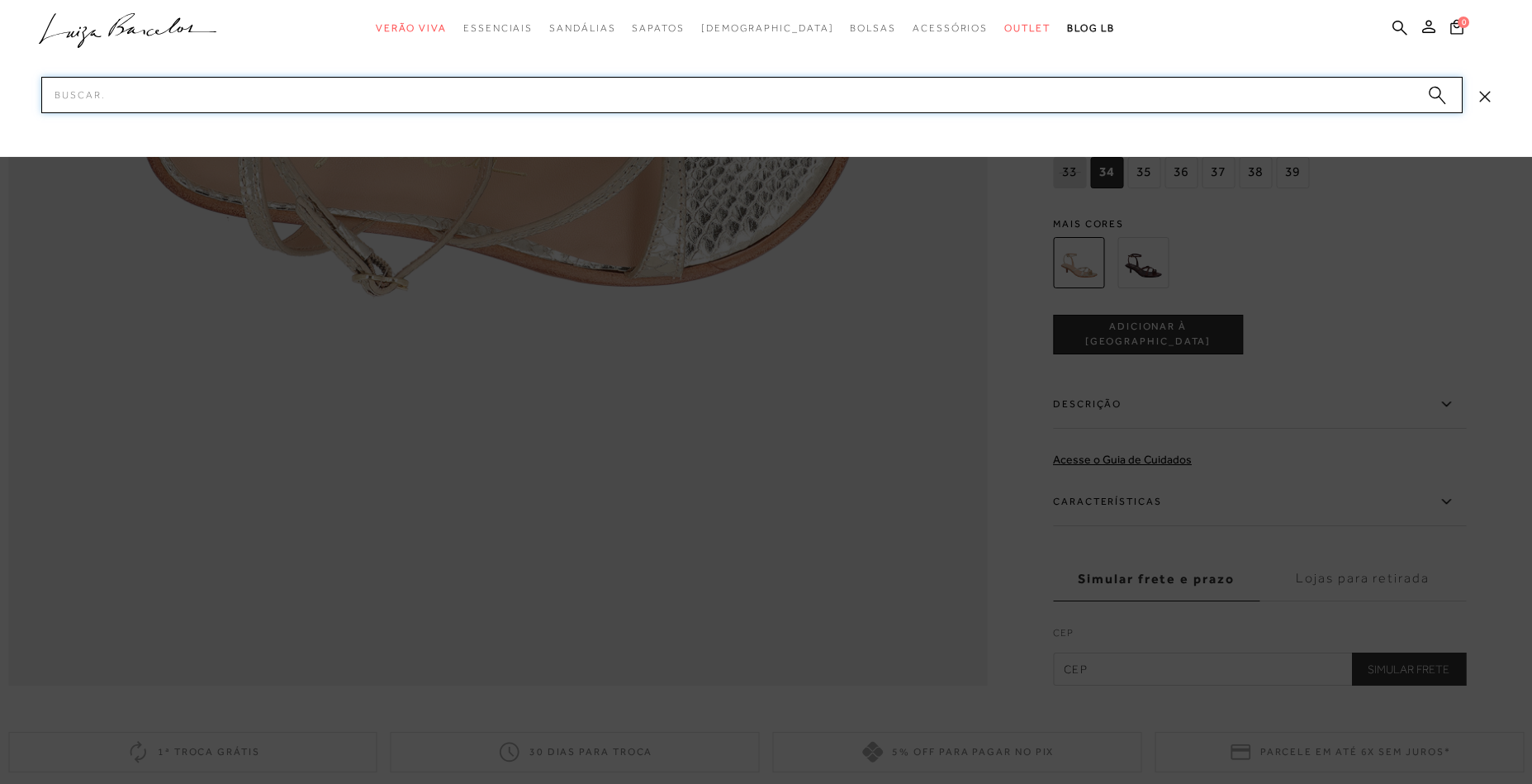
click at [1202, 97] on input "Pesquisar" at bounding box center [752, 95] width 1422 height 36
click at [1201, 97] on input "Pesquisar" at bounding box center [752, 95] width 1422 height 36
paste input "14050001_2"
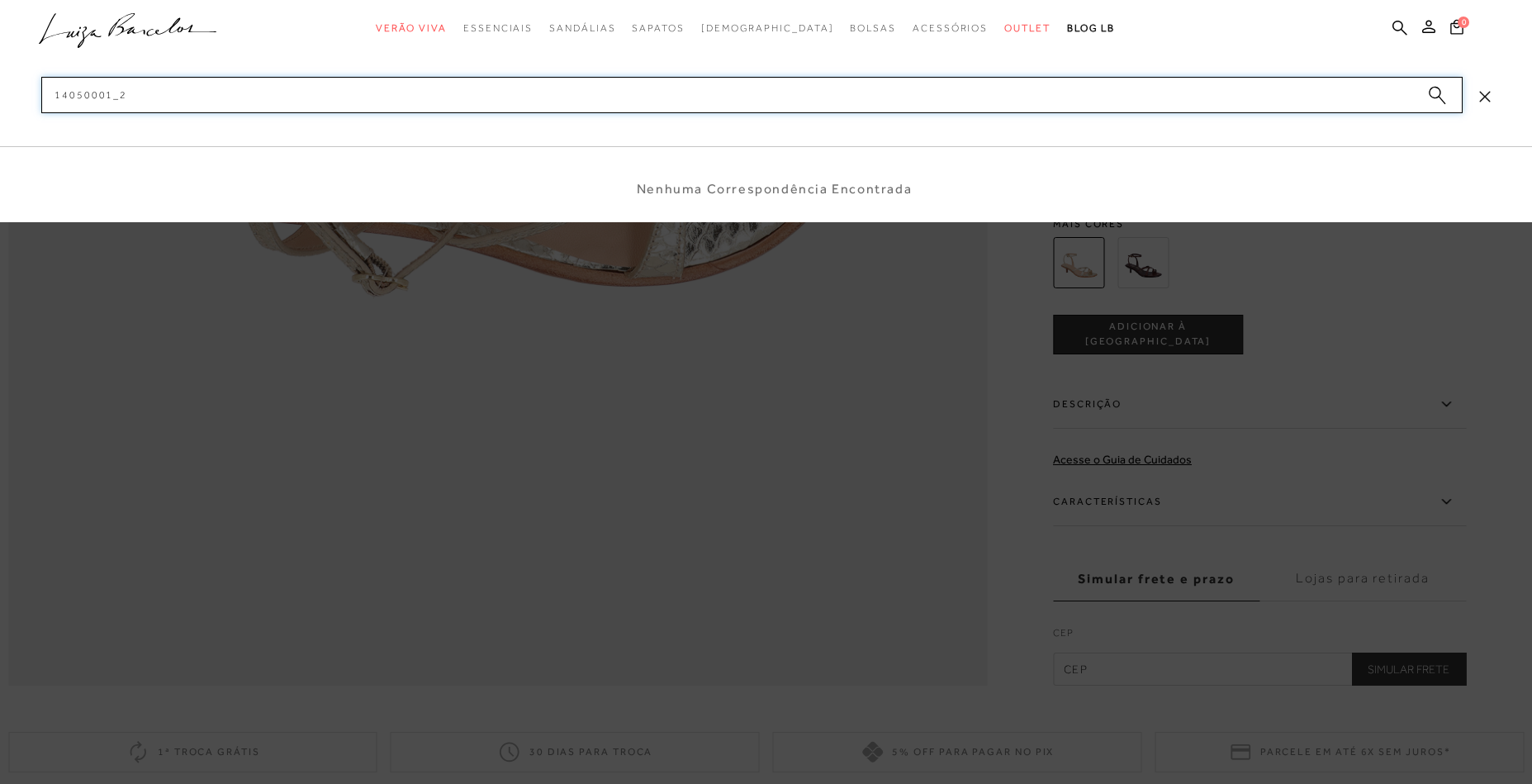
type input "140500012"
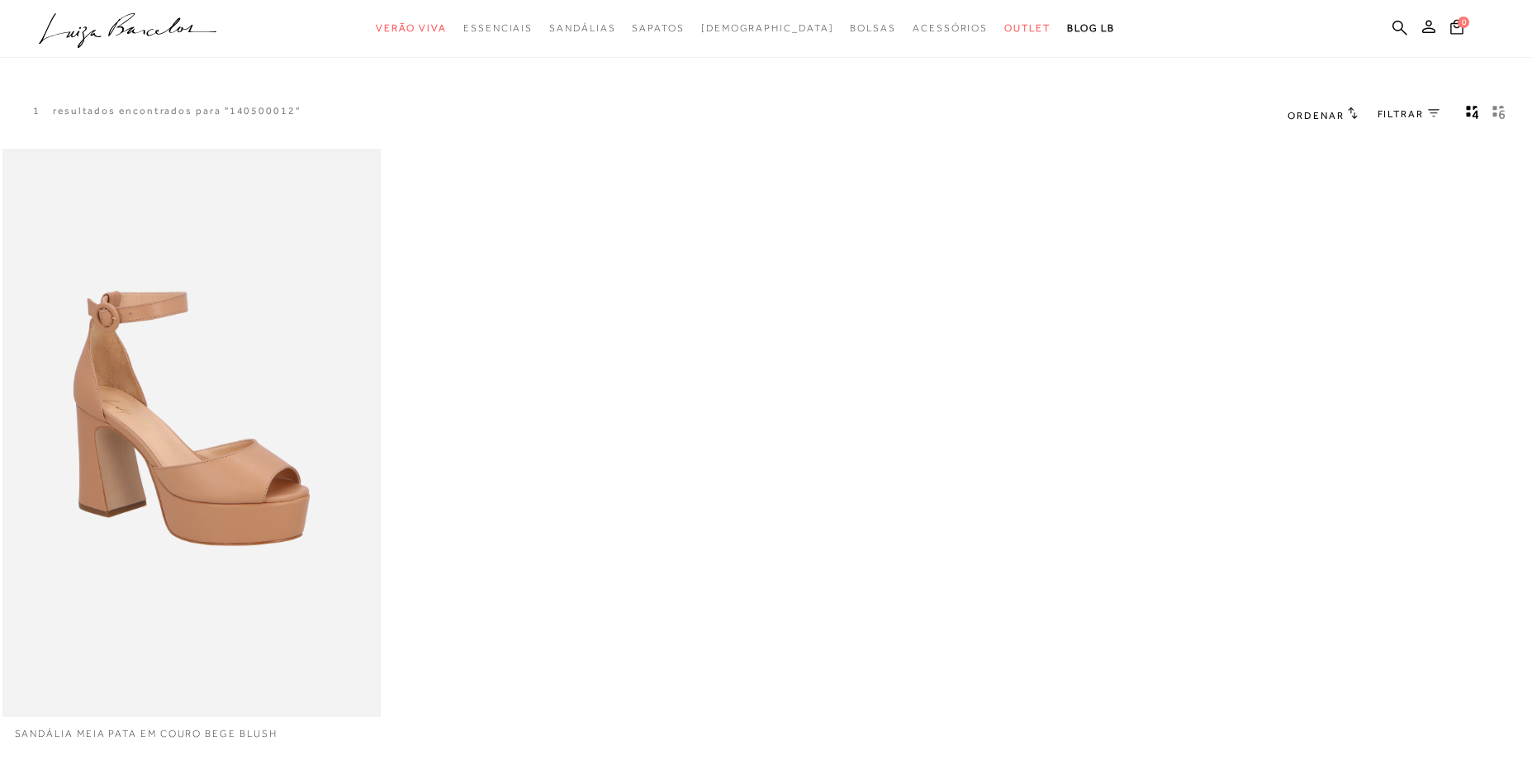
click at [241, 402] on img at bounding box center [192, 433] width 375 height 563
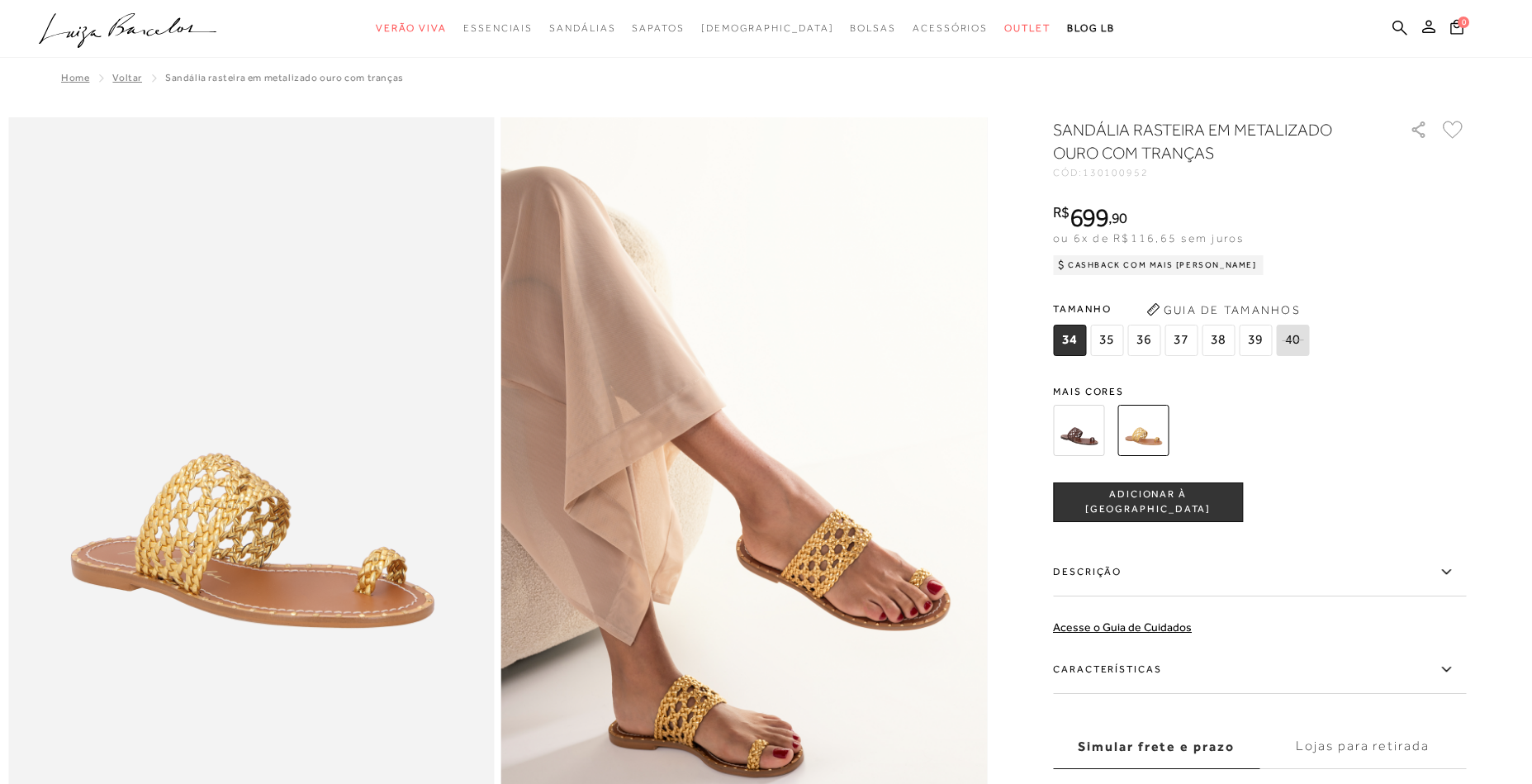
click at [172, 28] on icon at bounding box center [182, 27] width 70 height 19
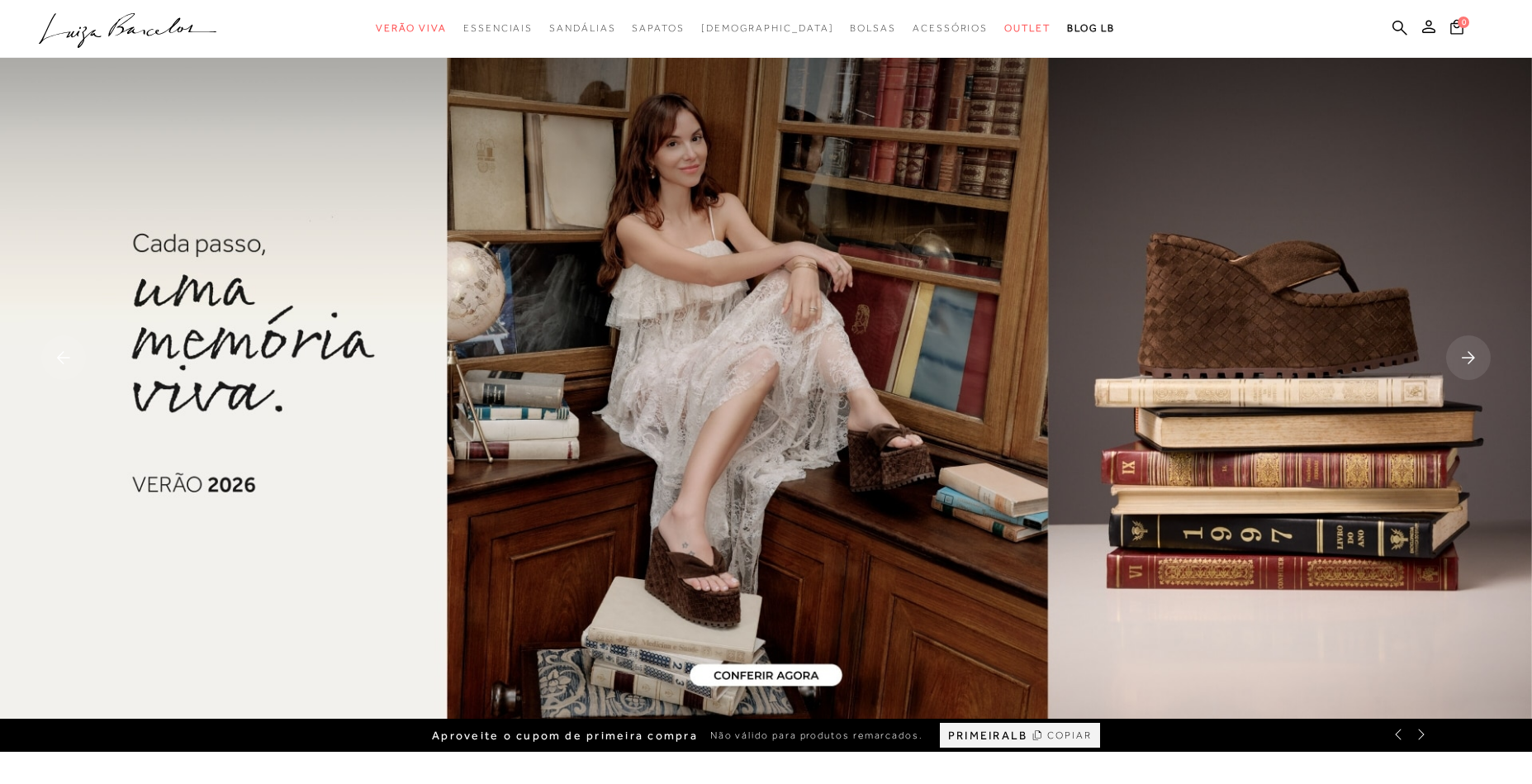
click at [1471, 353] on rect at bounding box center [1468, 358] width 45 height 45
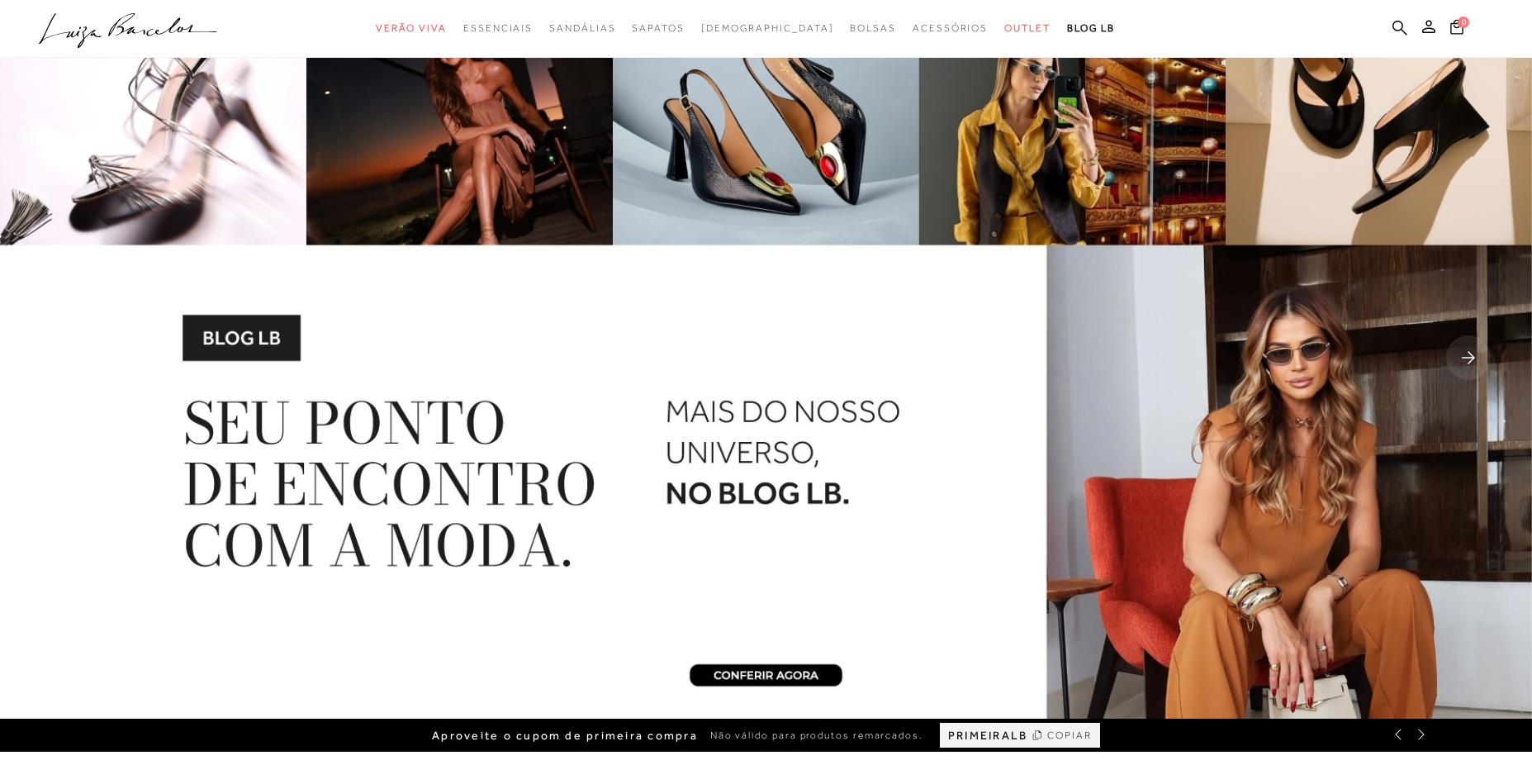
click at [1471, 353] on rect at bounding box center [1468, 358] width 45 height 45
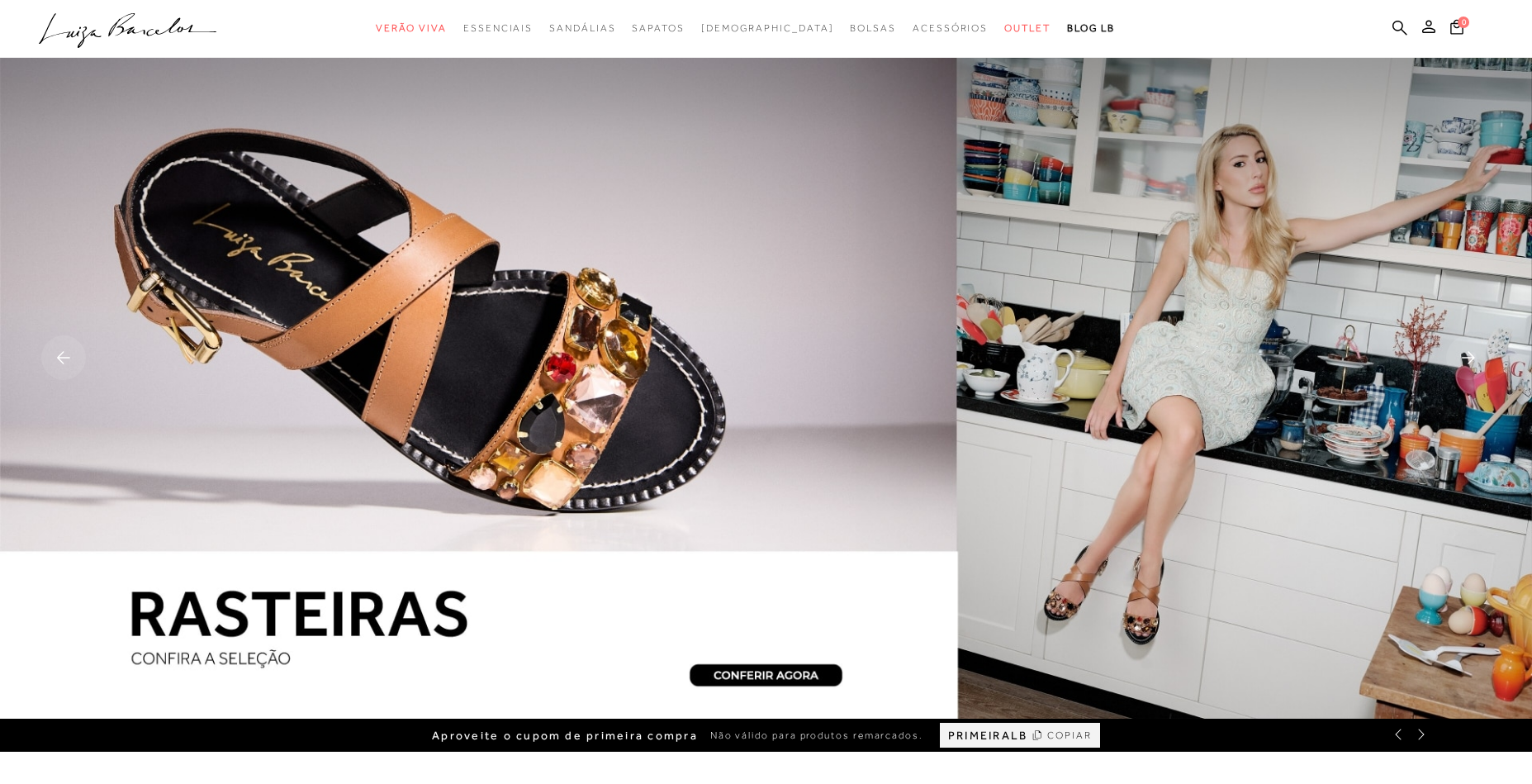
click at [1471, 353] on rect at bounding box center [1468, 358] width 45 height 45
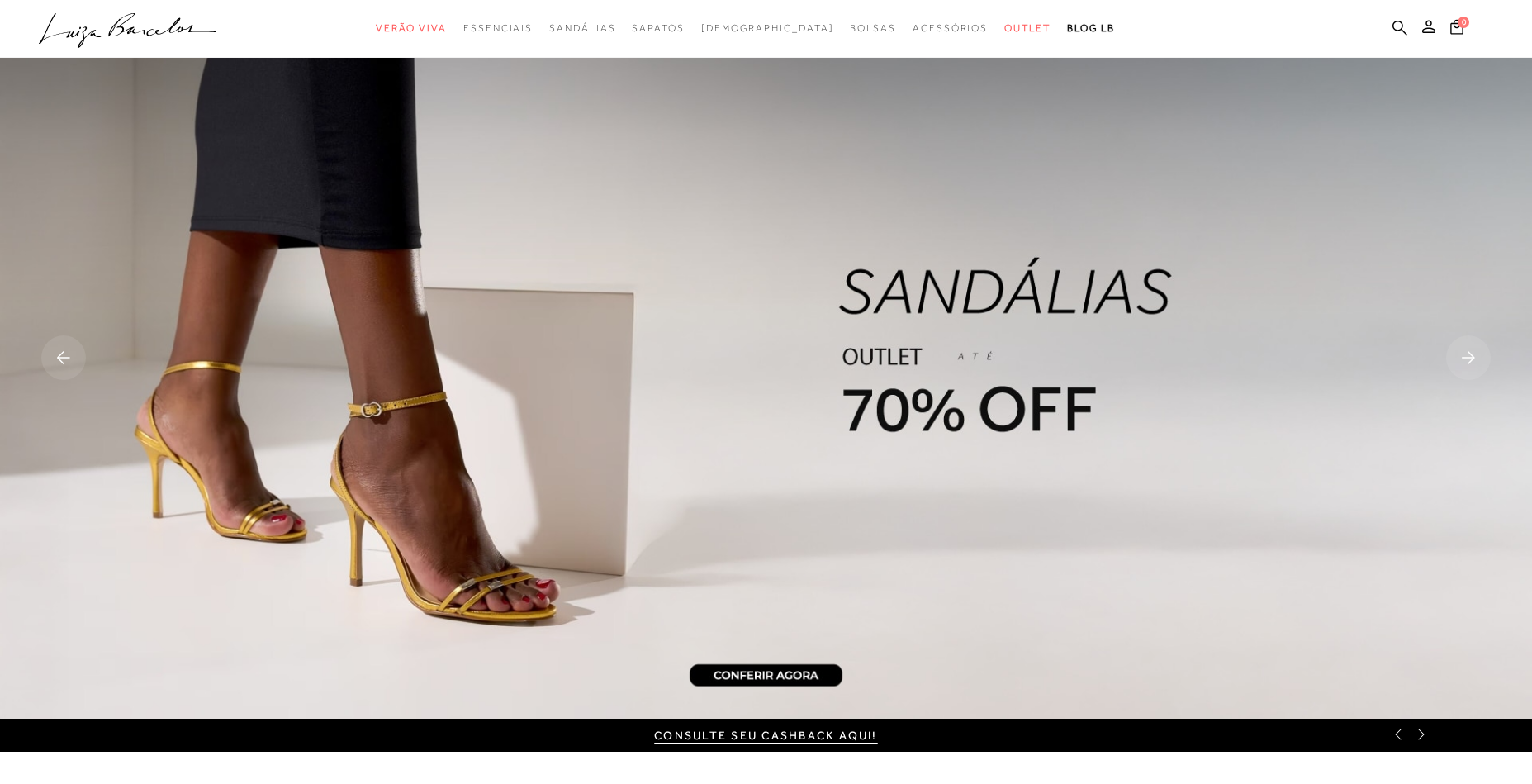
click at [1479, 348] on rect at bounding box center [1468, 358] width 45 height 45
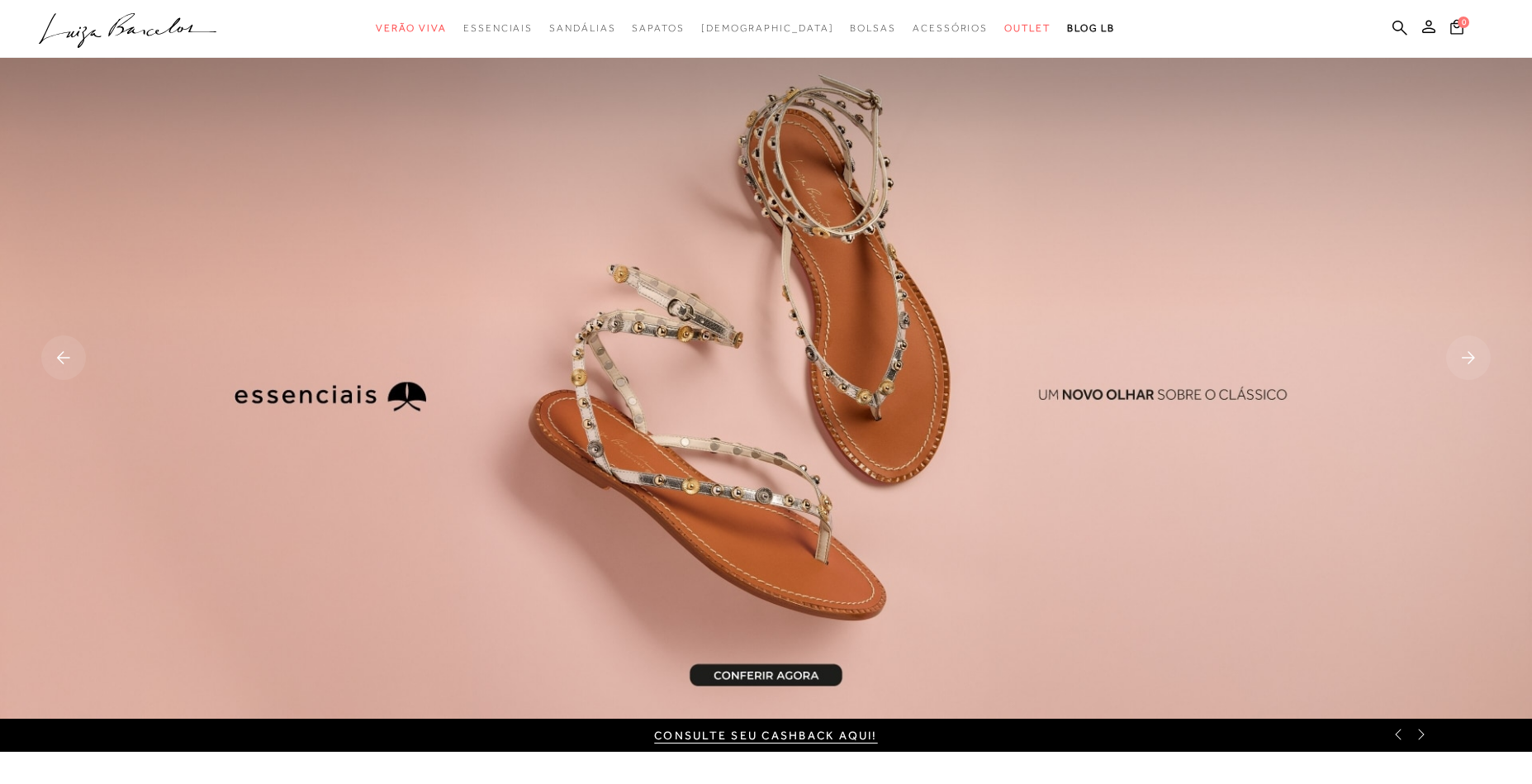
click at [1476, 349] on rect at bounding box center [1468, 358] width 45 height 45
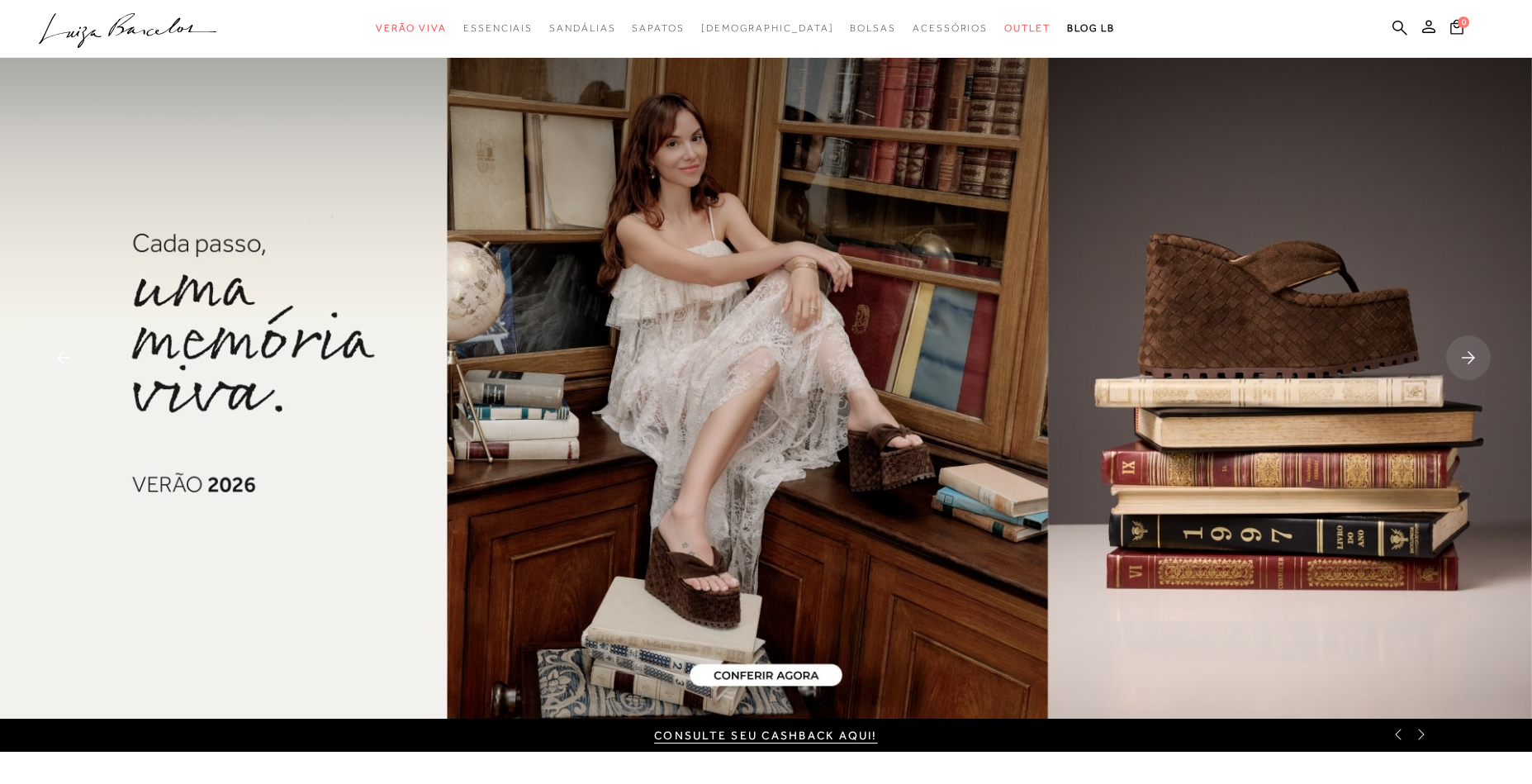
click at [1469, 352] on rect at bounding box center [1468, 358] width 45 height 45
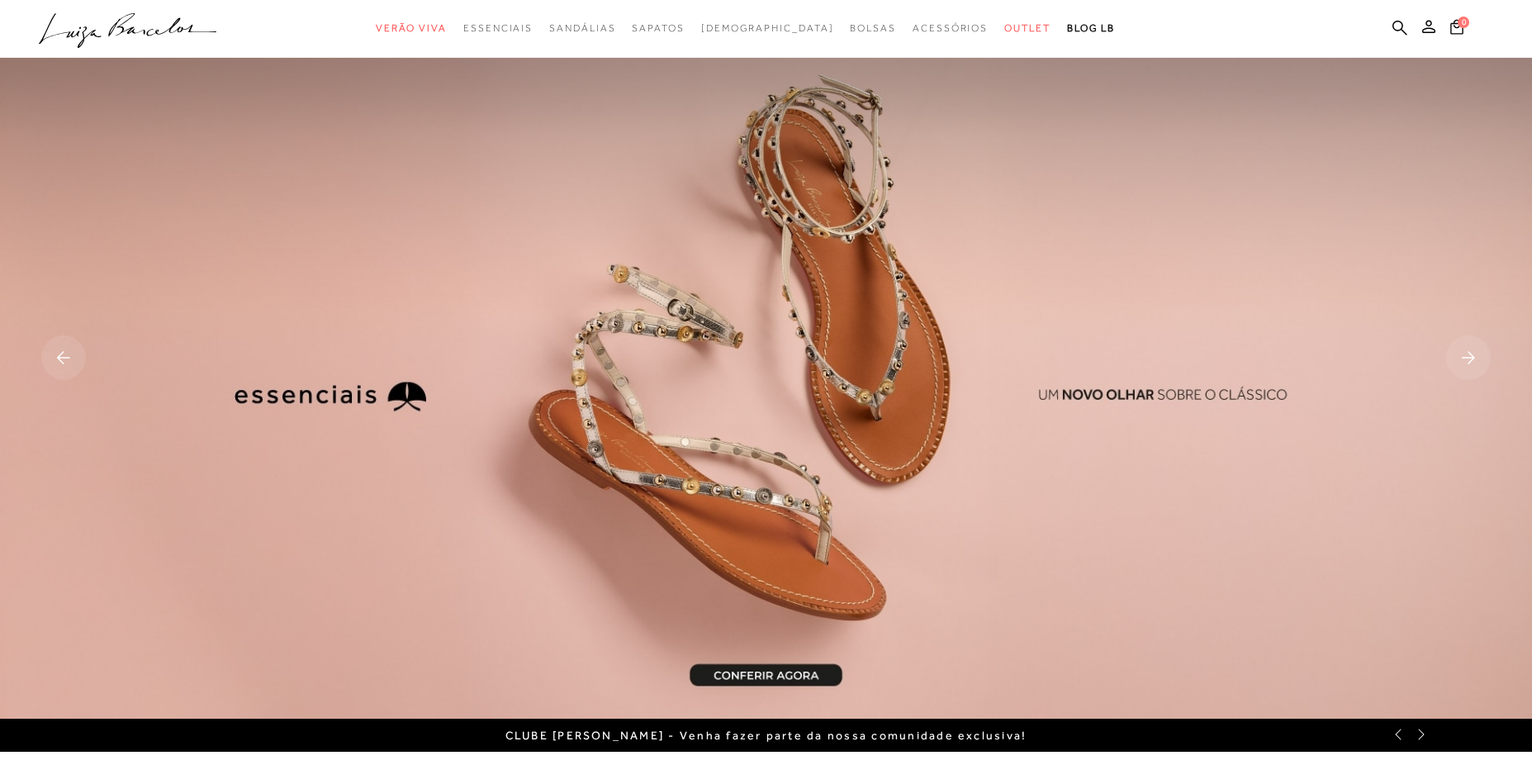
click at [1470, 354] on icon at bounding box center [1468, 358] width 14 height 13
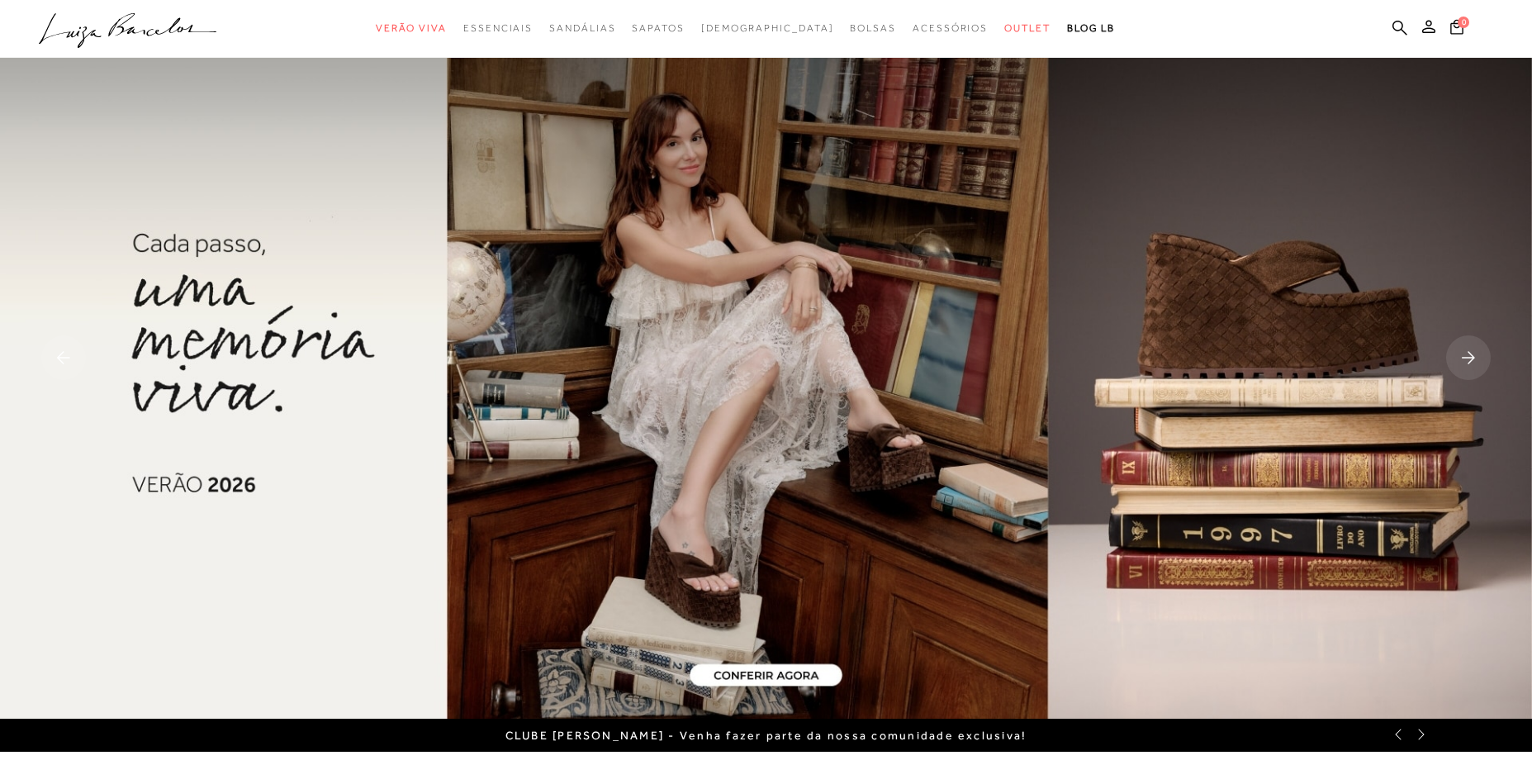
click at [1470, 354] on icon at bounding box center [1468, 358] width 14 height 13
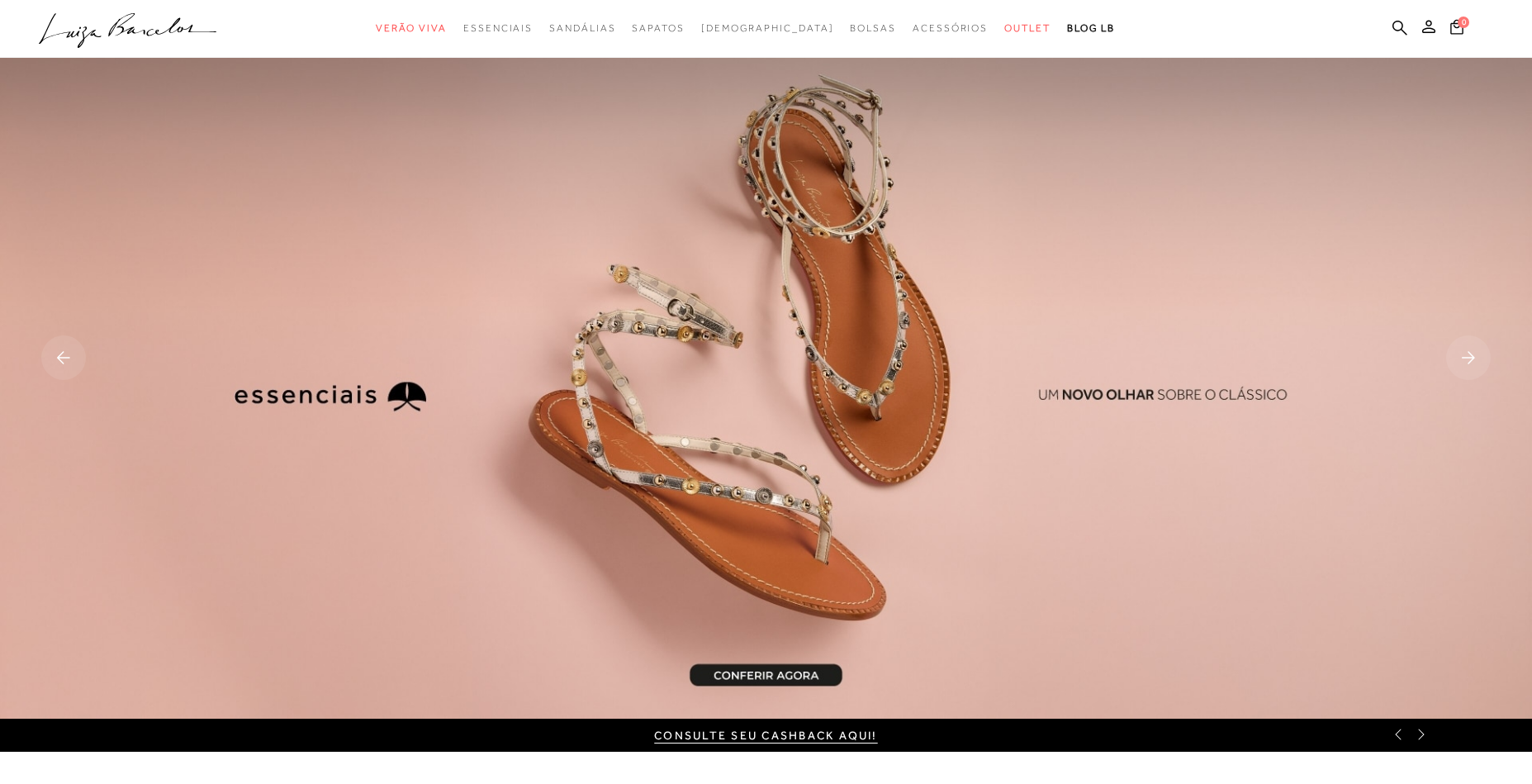
click at [1472, 346] on rect at bounding box center [1468, 358] width 45 height 45
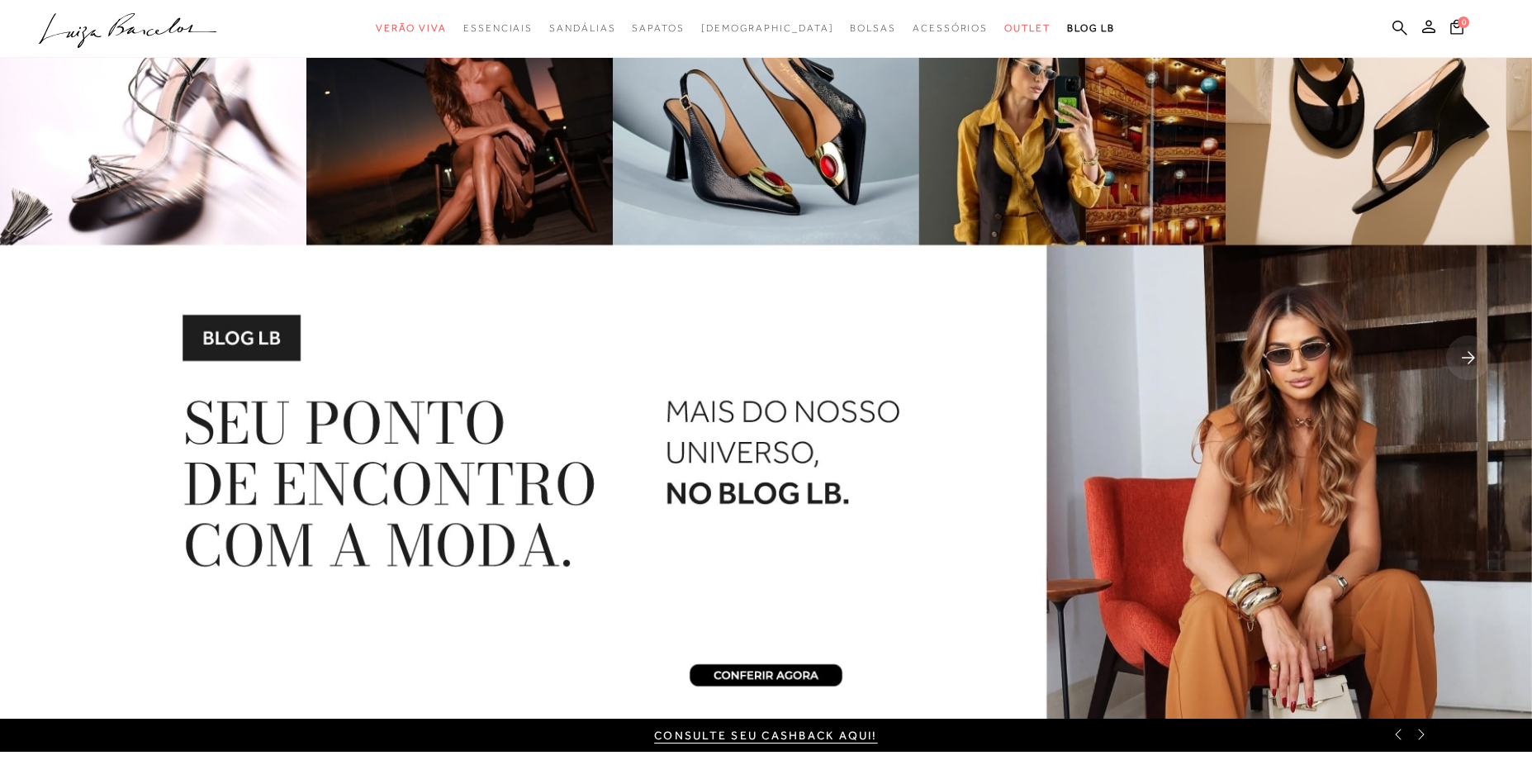
click at [1472, 353] on rect at bounding box center [1468, 358] width 45 height 45
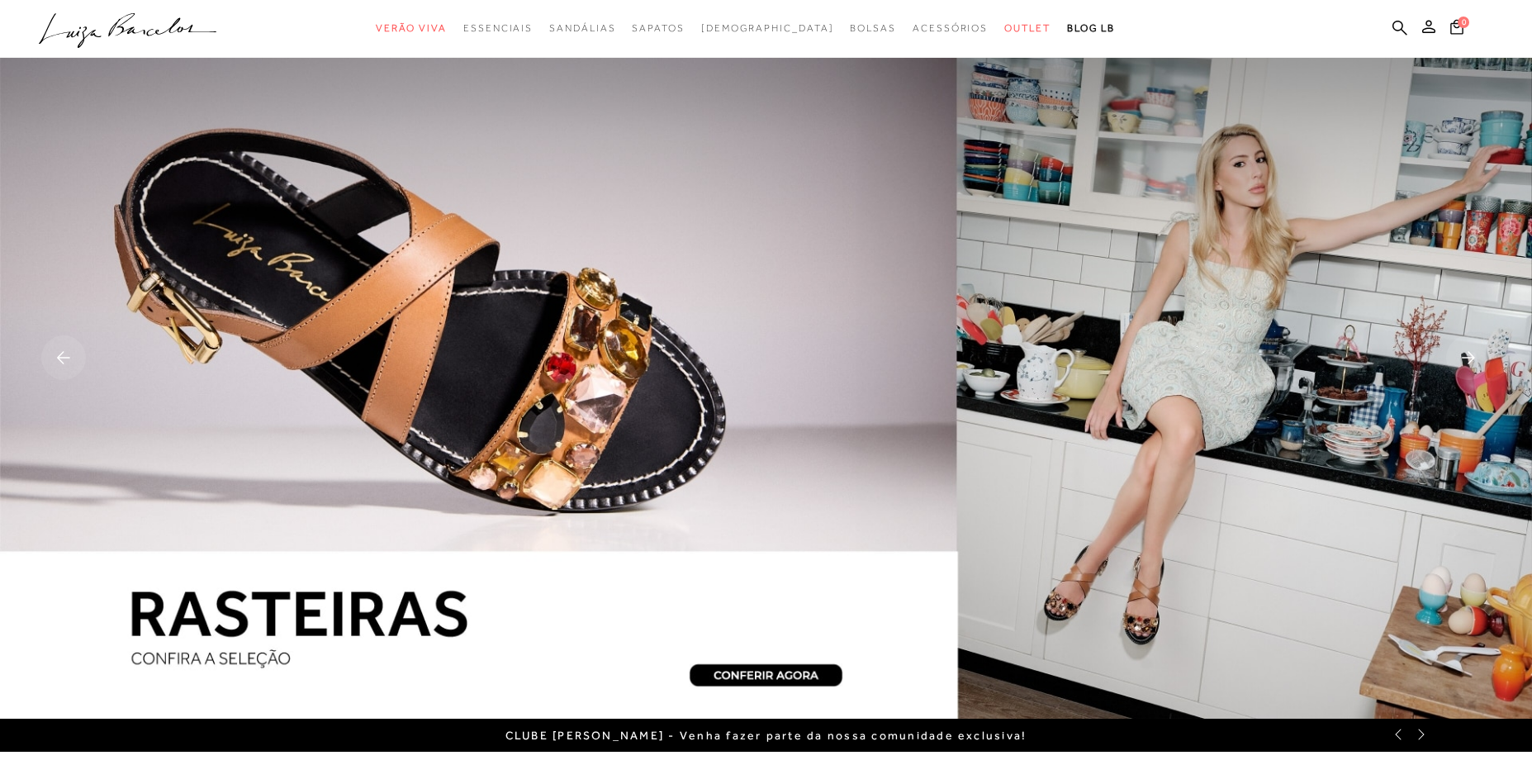
click at [1471, 355] on icon at bounding box center [1468, 358] width 14 height 13
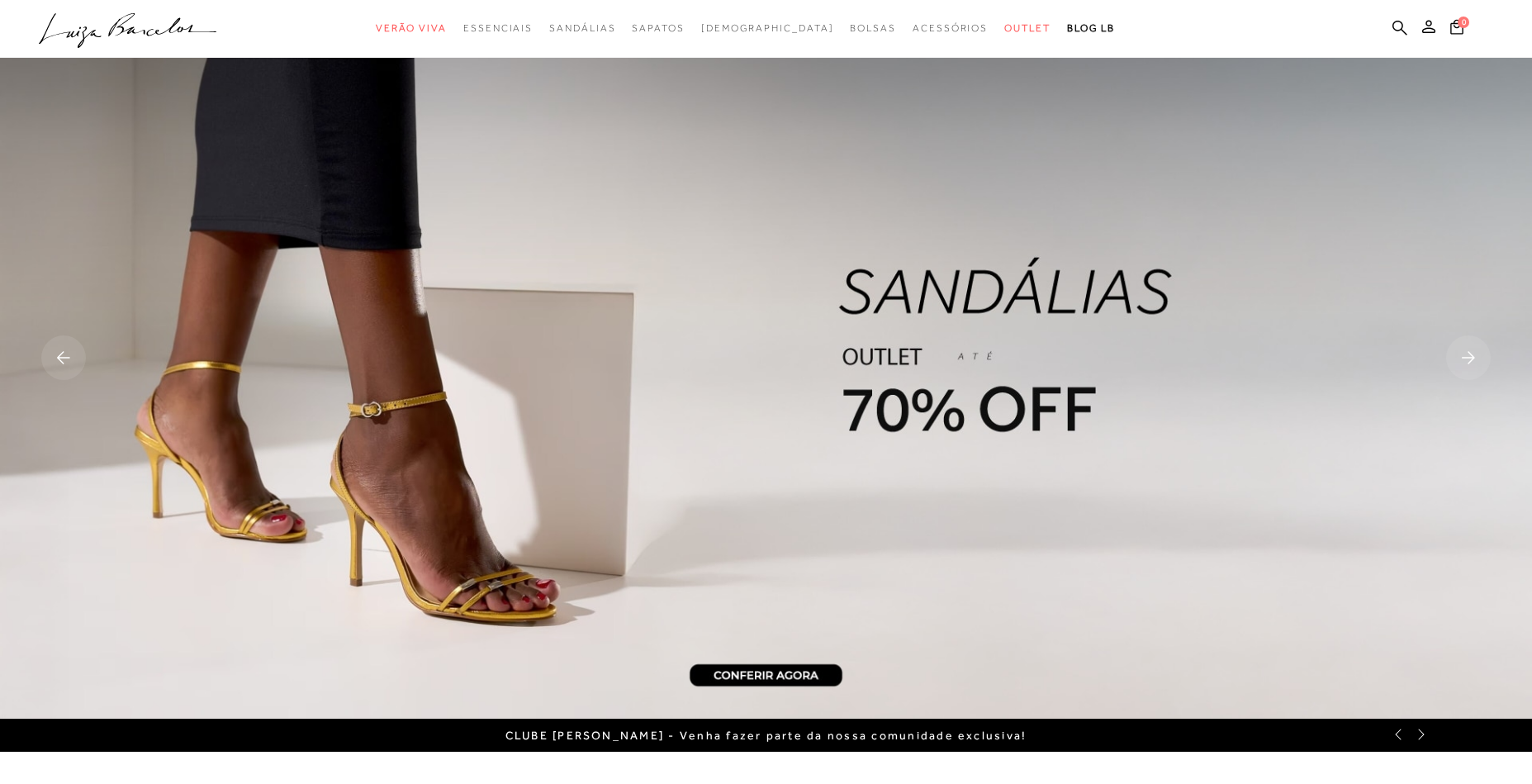
click at [1469, 359] on rect at bounding box center [1468, 358] width 45 height 45
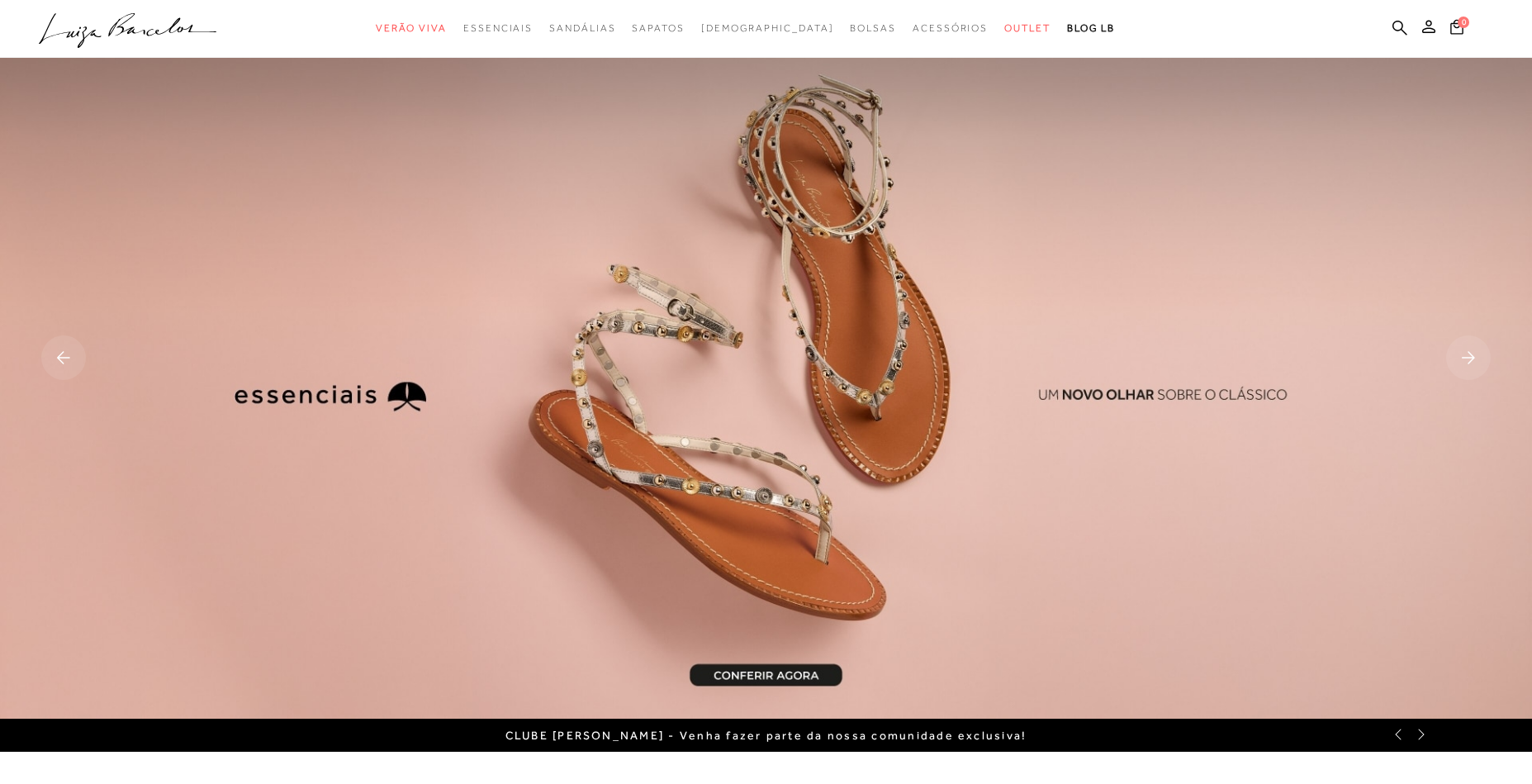
click at [1470, 355] on rect at bounding box center [1468, 358] width 45 height 45
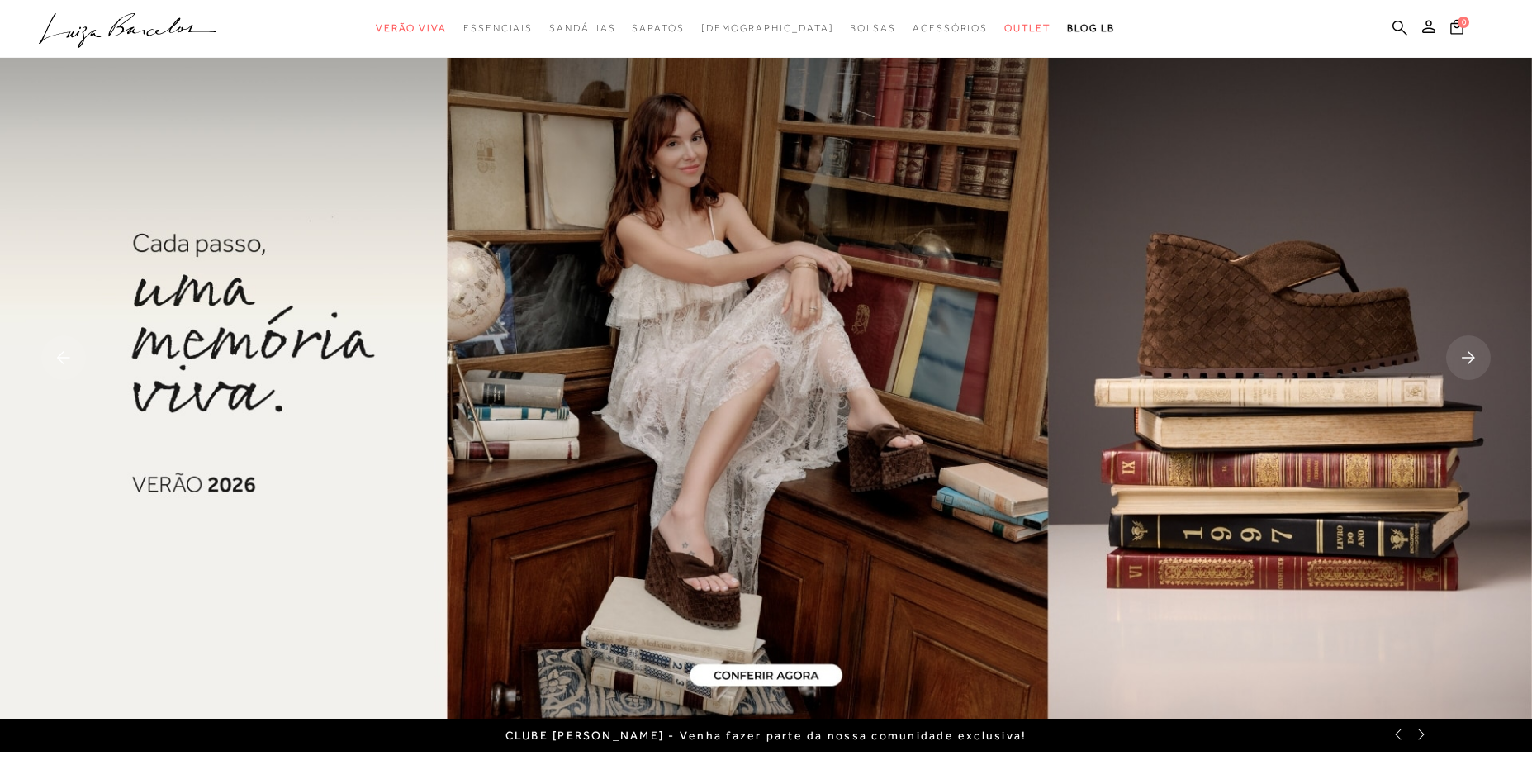
click at [1470, 355] on rect at bounding box center [1468, 358] width 45 height 45
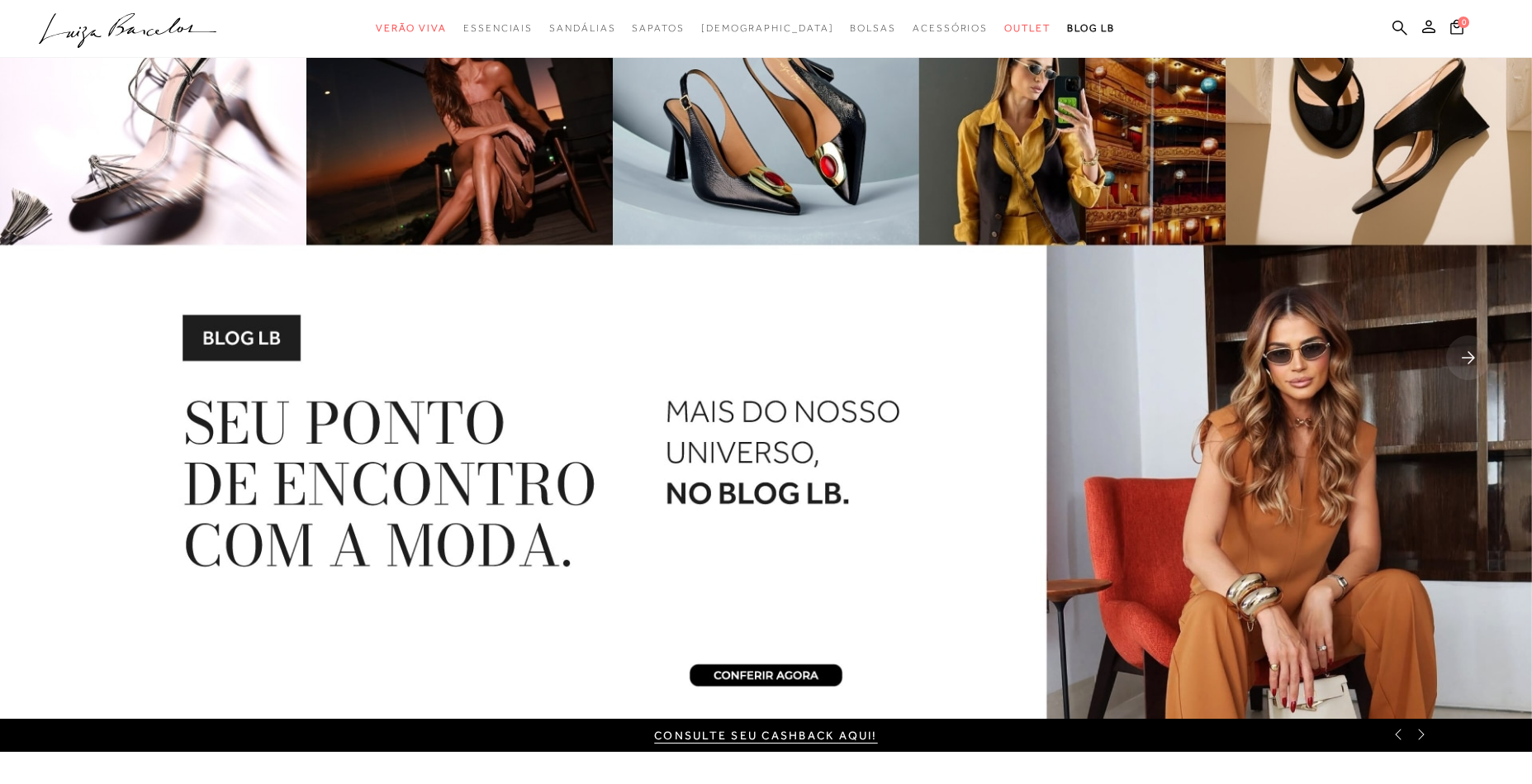
click at [1458, 357] on rect at bounding box center [1468, 358] width 45 height 45
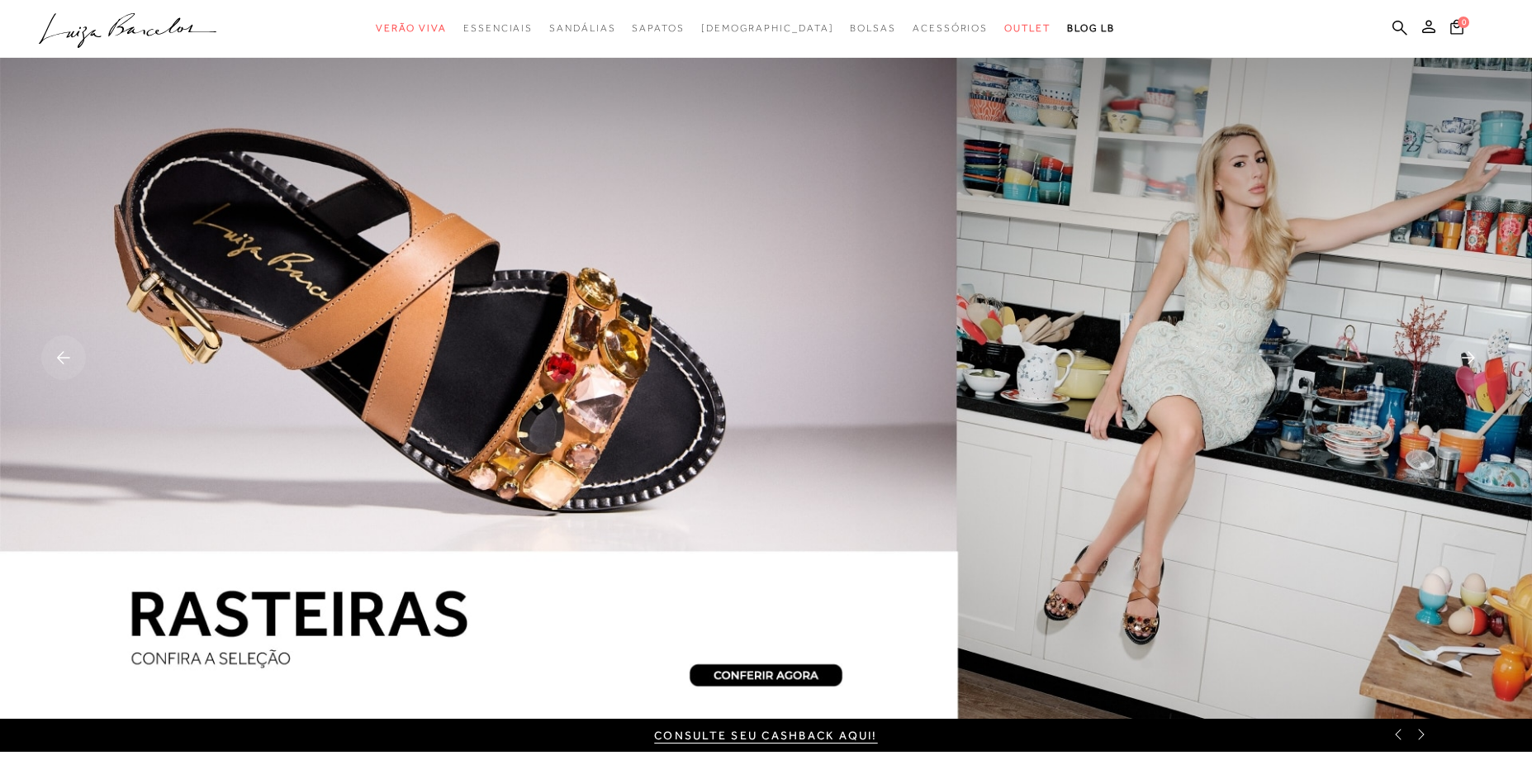
click at [1466, 359] on icon at bounding box center [1468, 358] width 14 height 13
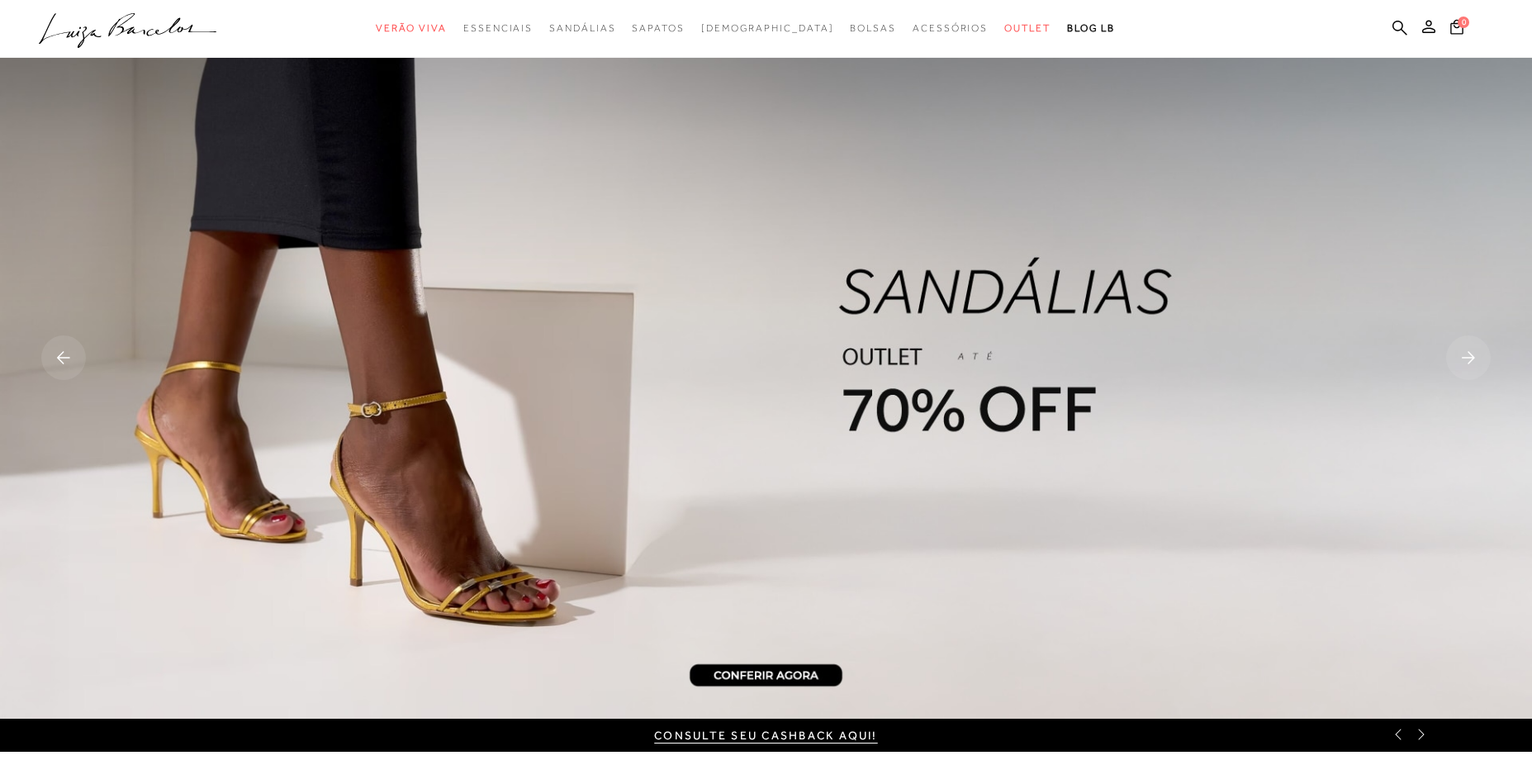
click at [1466, 359] on icon at bounding box center [1468, 358] width 14 height 13
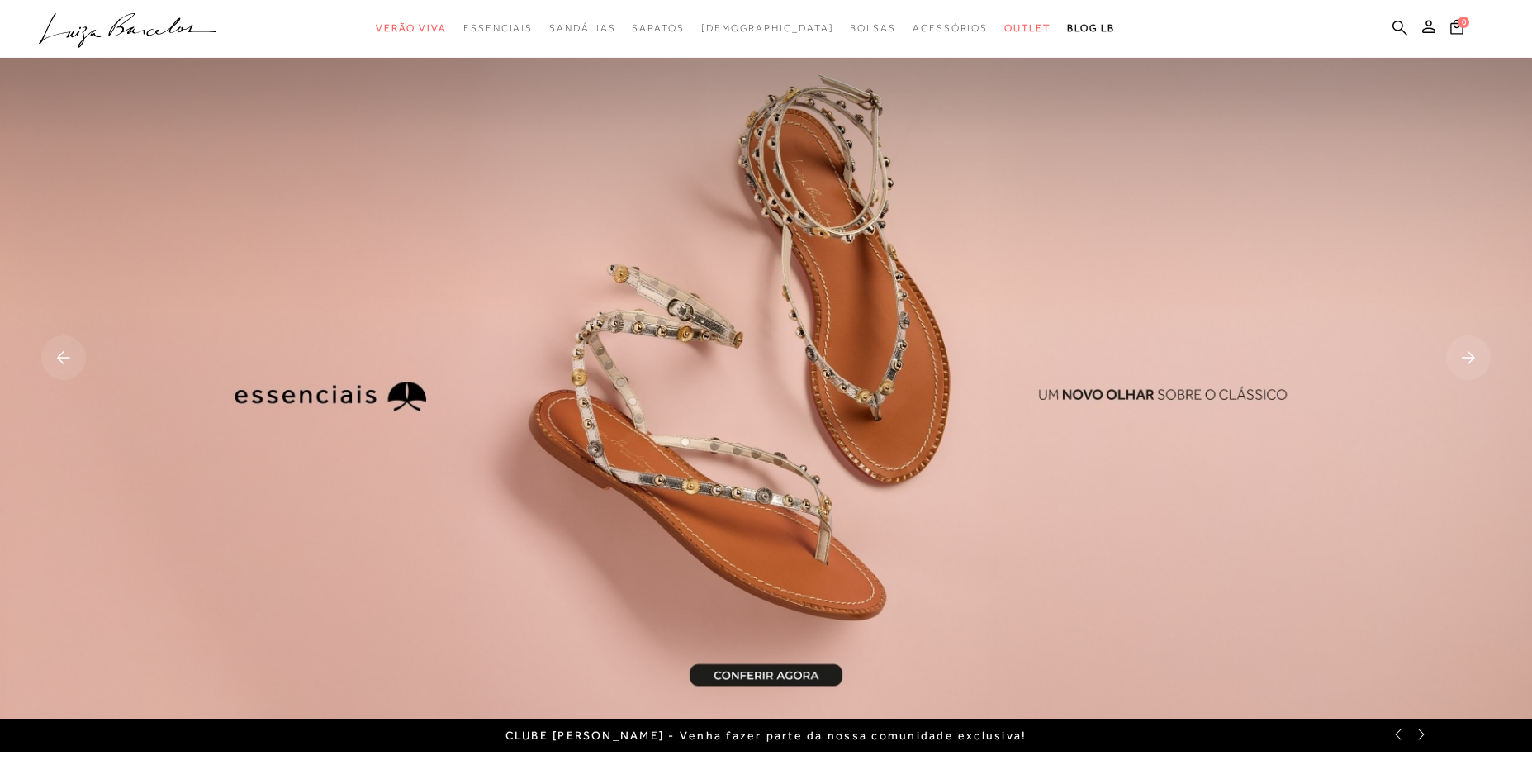
click at [1466, 359] on icon at bounding box center [1468, 358] width 14 height 13
click at [1463, 348] on rect at bounding box center [1468, 358] width 45 height 45
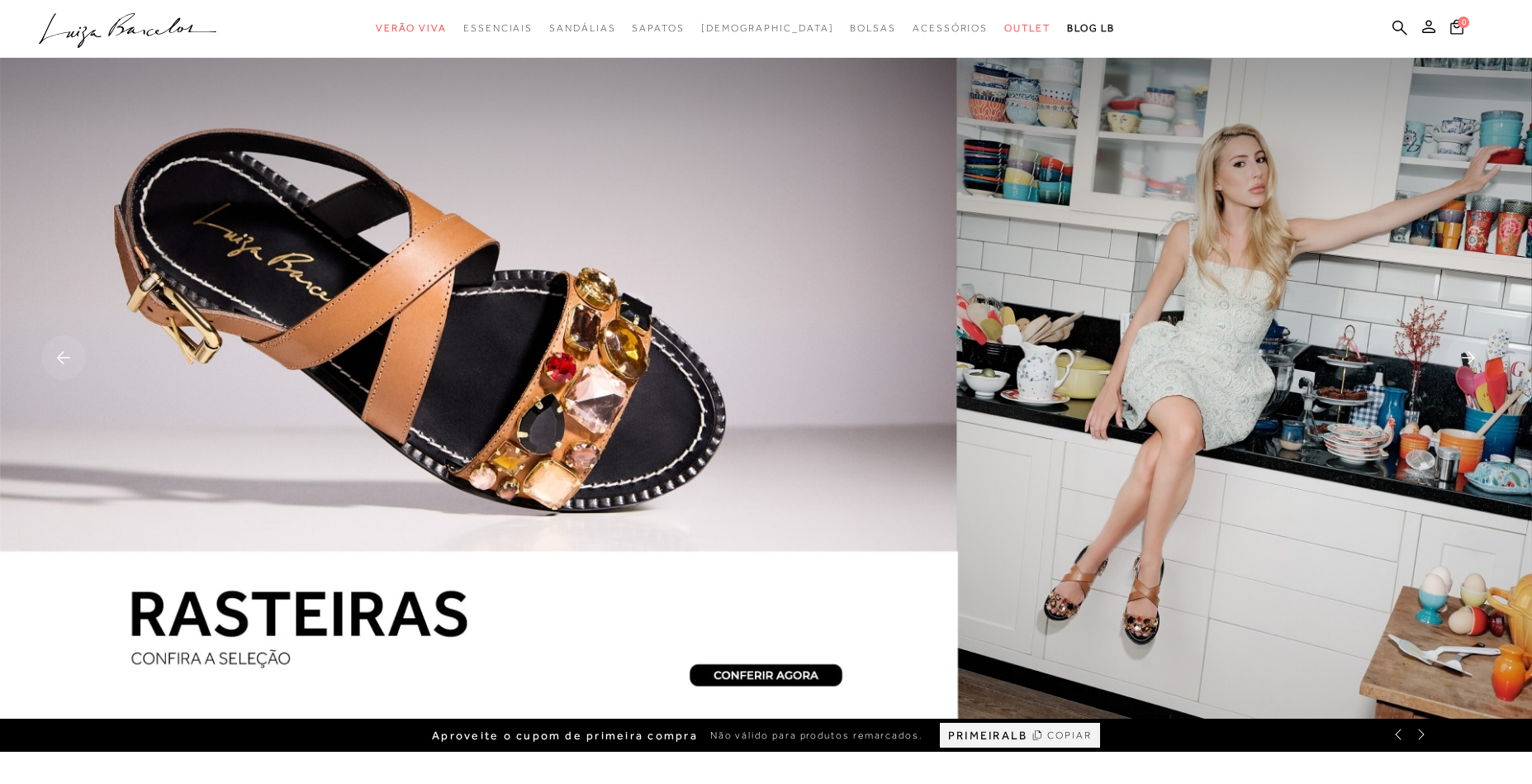
click at [185, 28] on icon ".a{fill-rule:evenodd;}" at bounding box center [128, 30] width 178 height 34
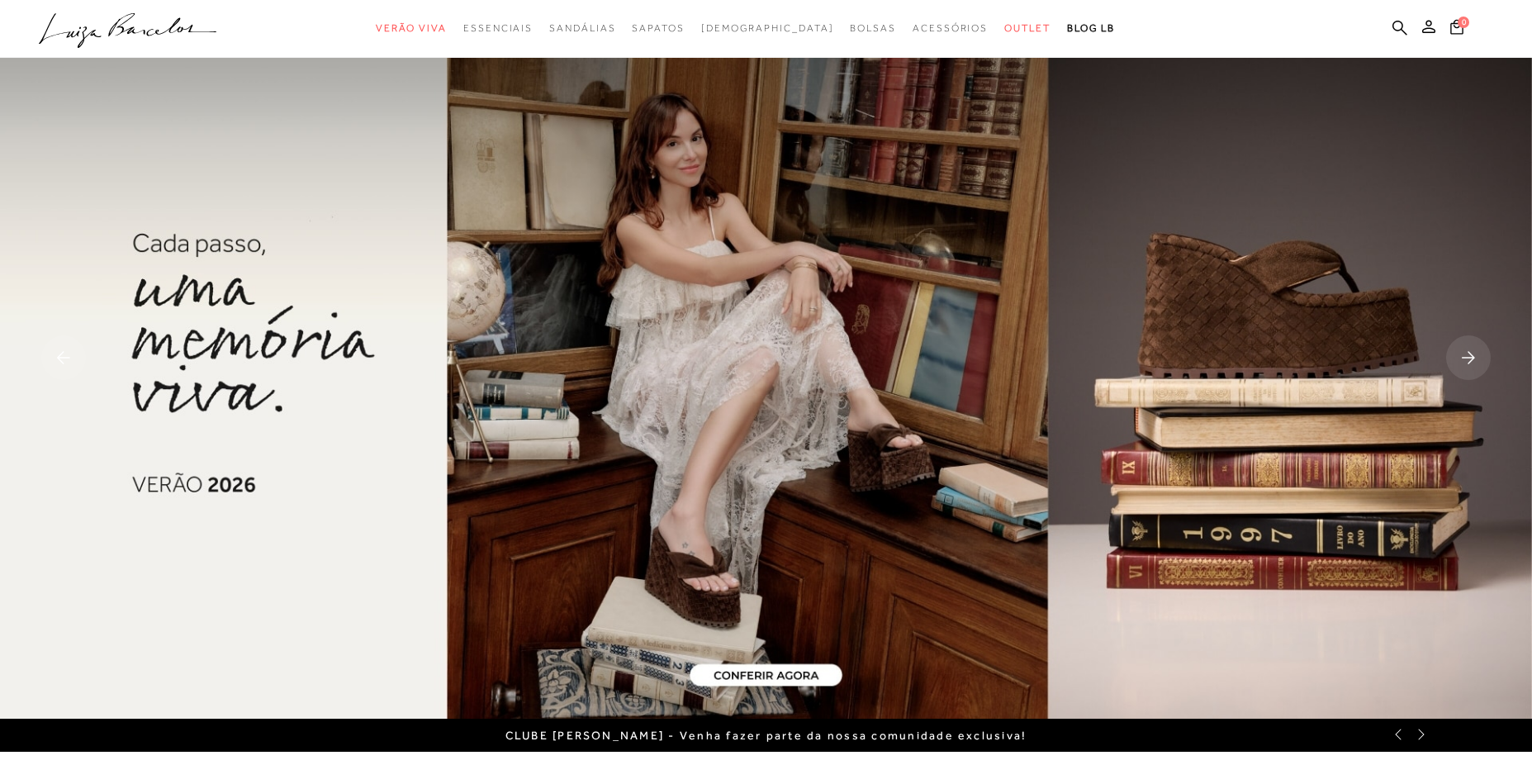
click at [1463, 365] on rect at bounding box center [1468, 358] width 45 height 45
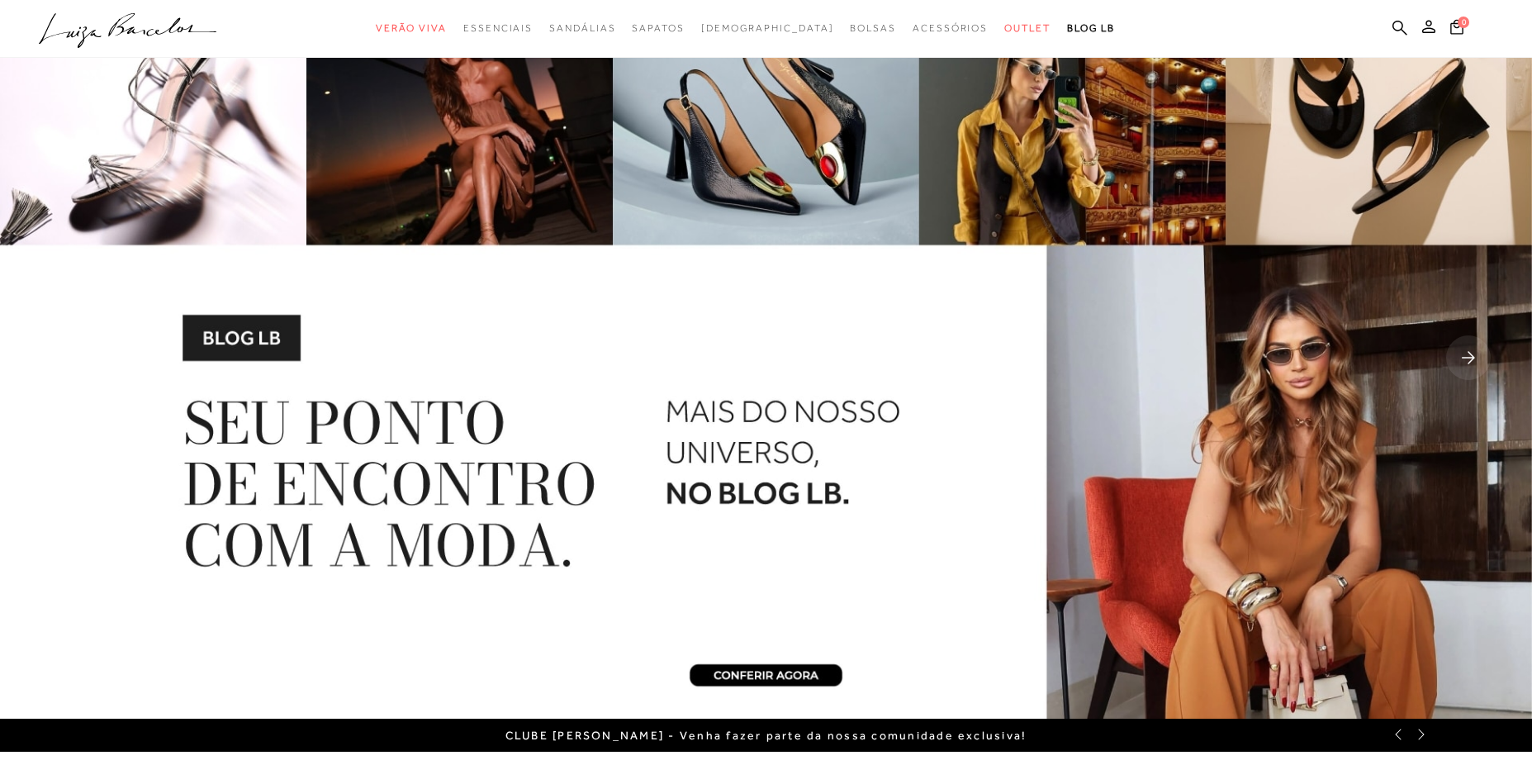
click at [1470, 363] on rect at bounding box center [1468, 358] width 45 height 45
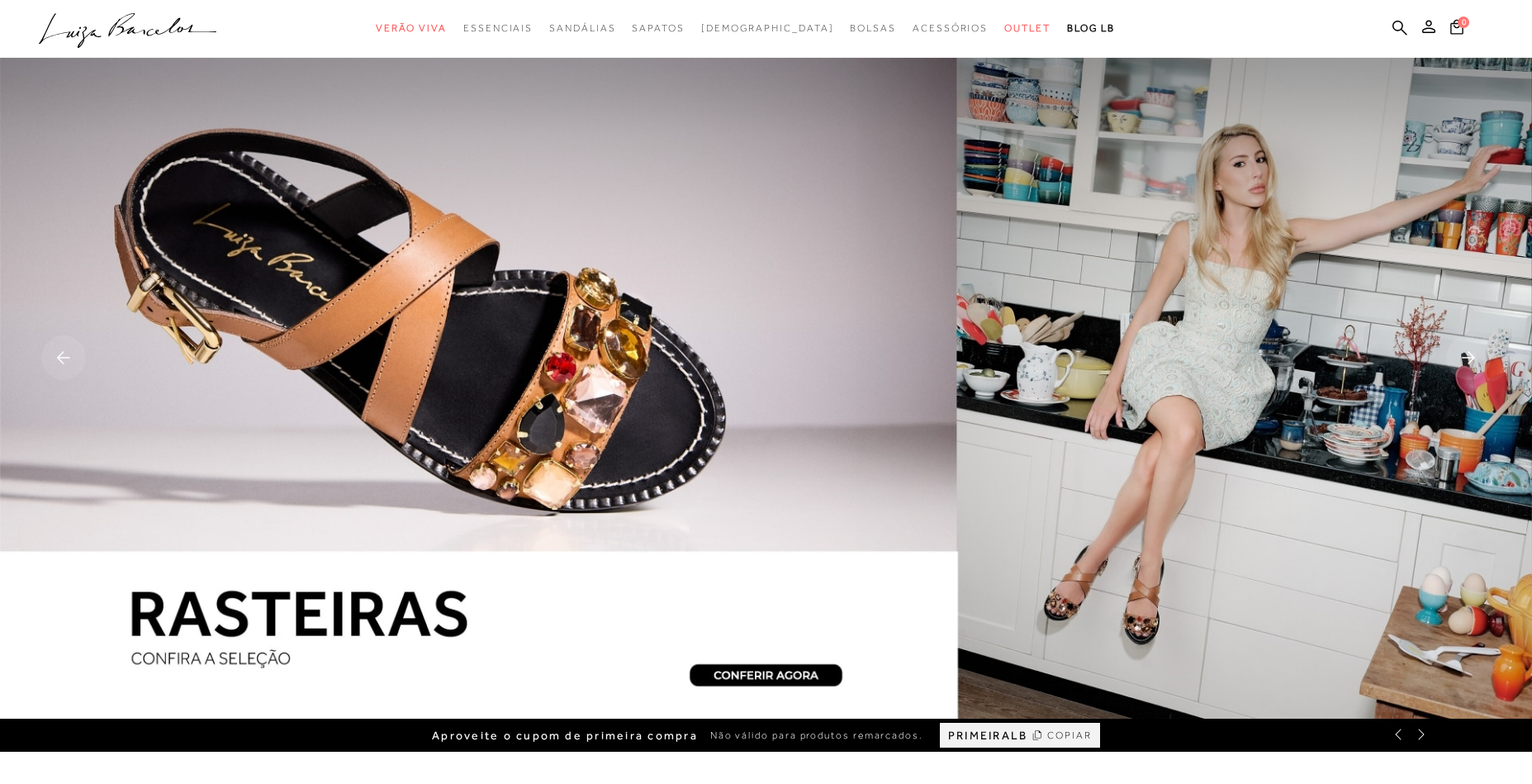
click at [1470, 363] on rect at bounding box center [1468, 358] width 45 height 45
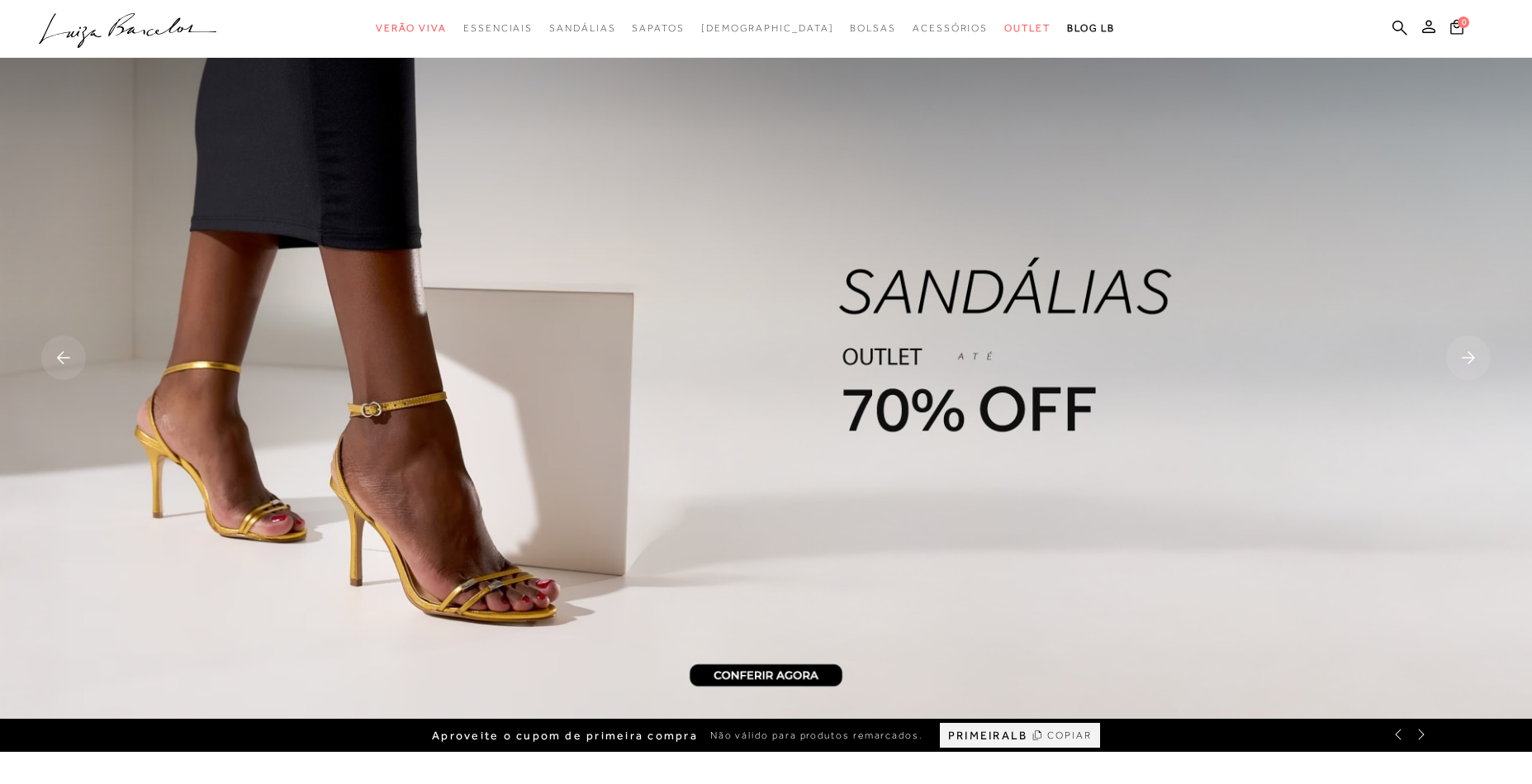
click at [1470, 362] on icon at bounding box center [1468, 358] width 14 height 13
